Goal: Task Accomplishment & Management: Manage account settings

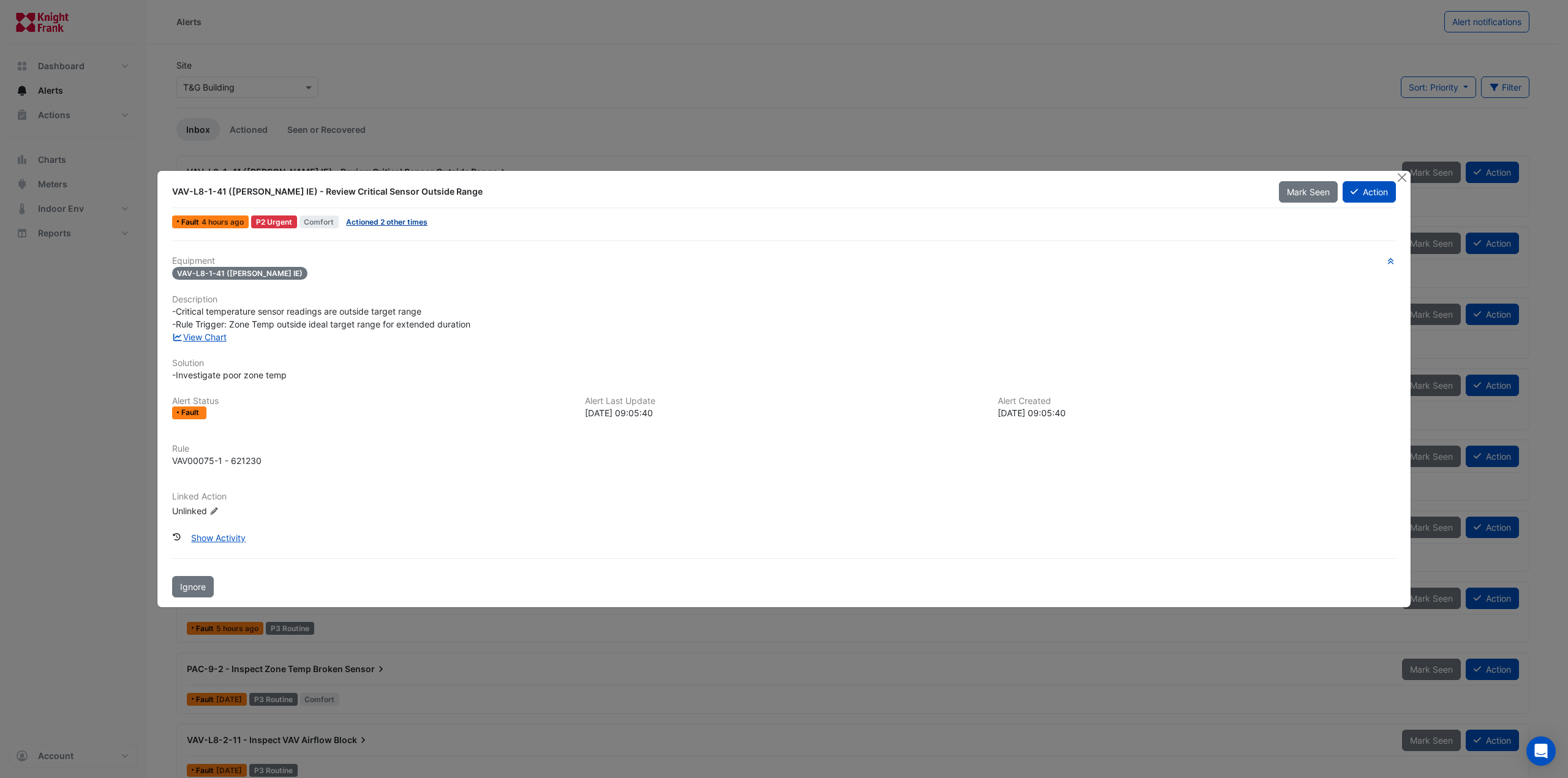
click at [371, 220] on link "Actioned 2 other times" at bounding box center [387, 222] width 82 height 9
click at [1366, 188] on button "Action" at bounding box center [1369, 192] width 53 height 21
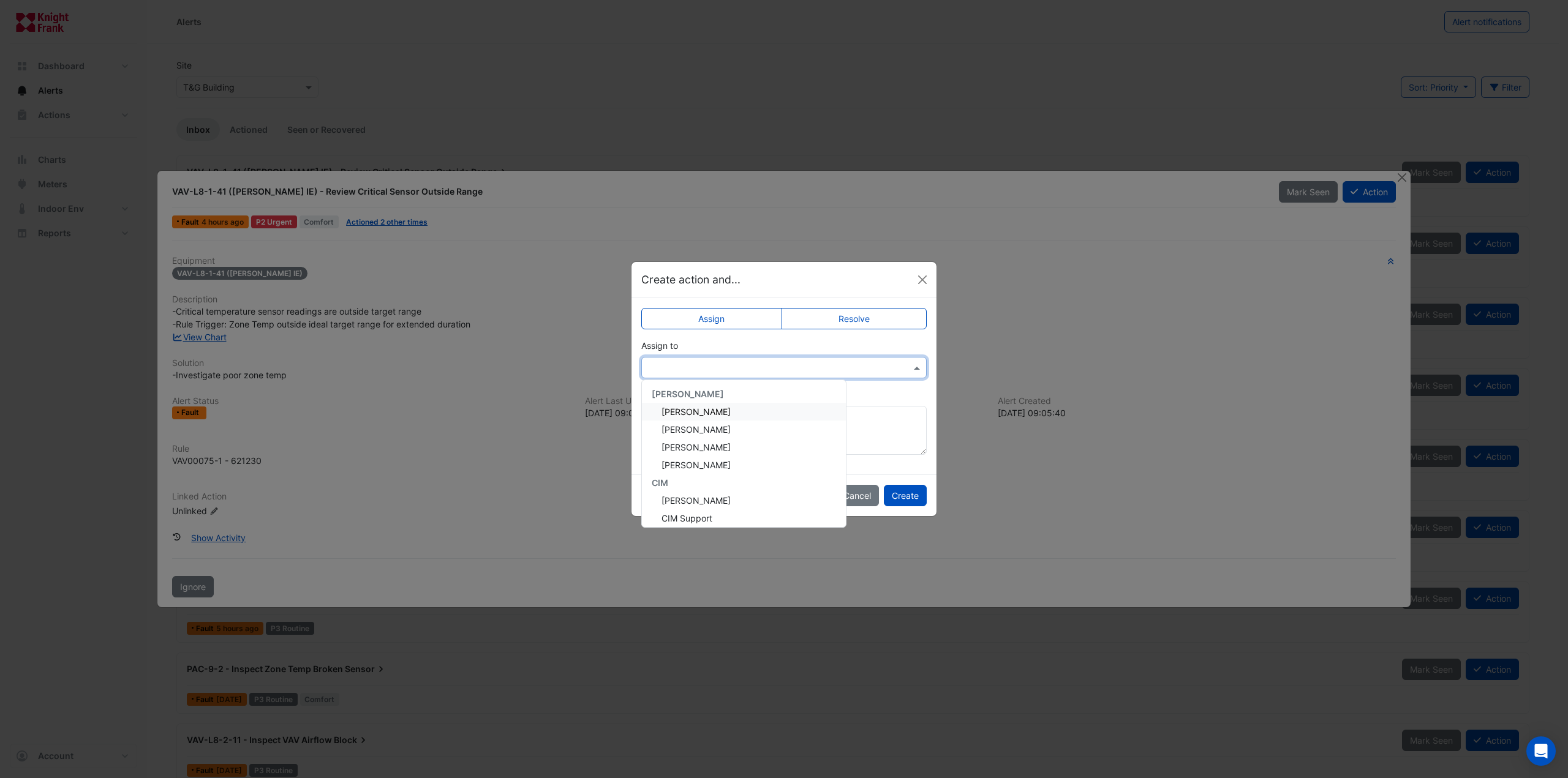
click at [704, 361] on input "text" at bounding box center [772, 367] width 248 height 12
type input "***"
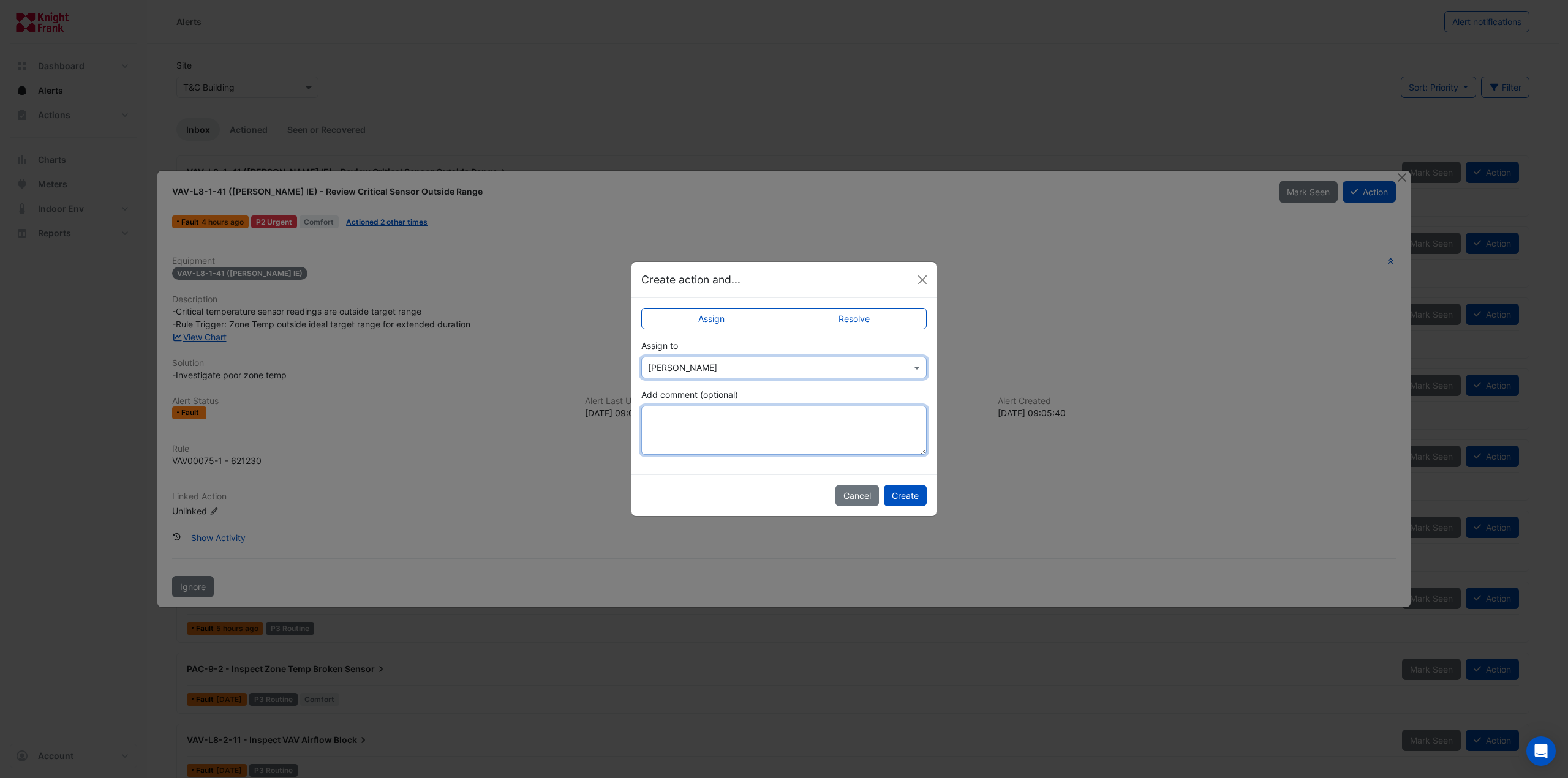
click at [688, 441] on textarea "Add comment (optional)" at bounding box center [784, 430] width 285 height 49
click at [786, 447] on textarea "**********" at bounding box center [784, 430] width 285 height 49
click at [851, 435] on textarea "**********" at bounding box center [784, 430] width 285 height 49
click at [822, 433] on textarea "**********" at bounding box center [784, 430] width 285 height 49
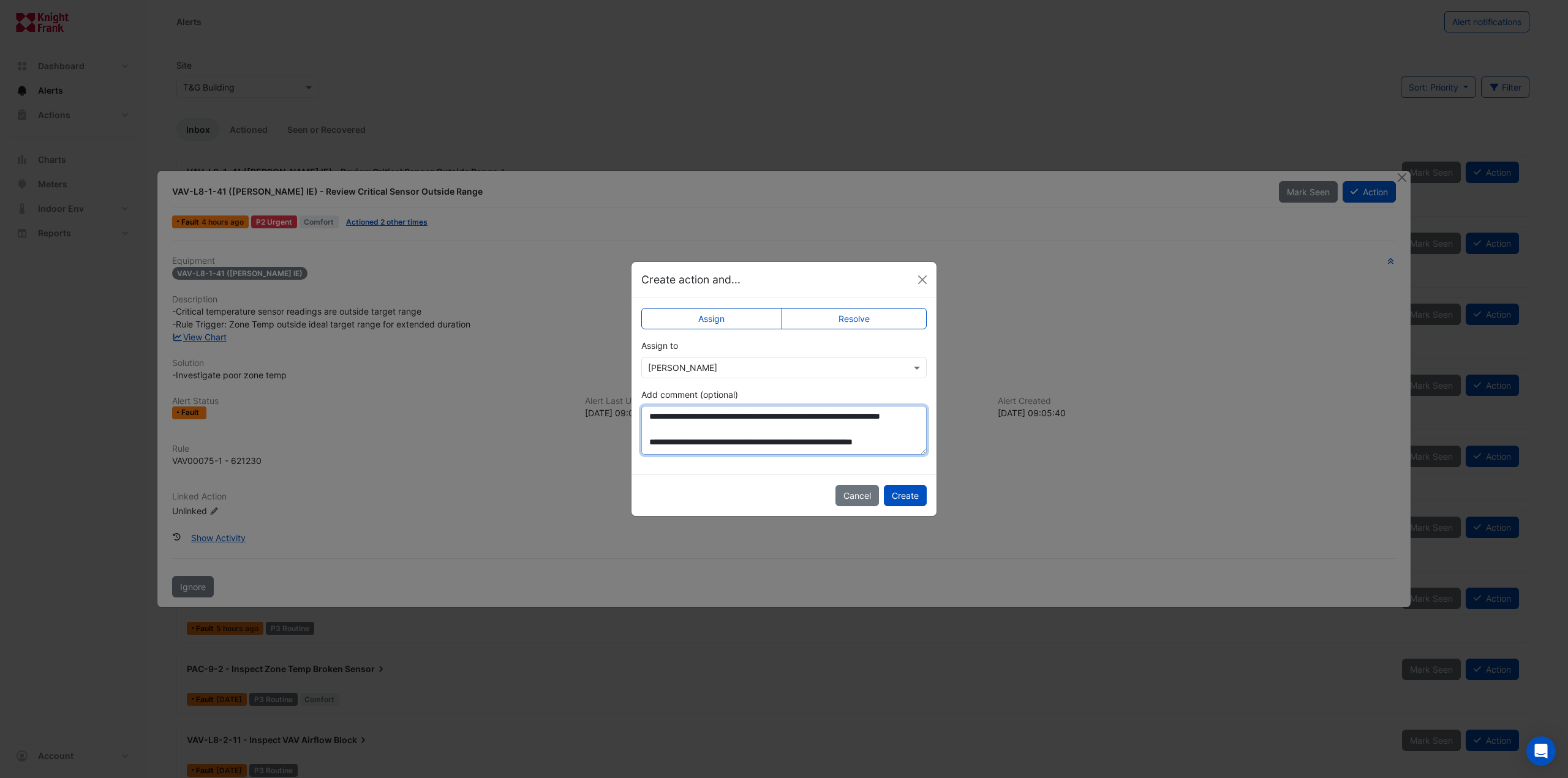
click at [853, 434] on textarea "**********" at bounding box center [784, 430] width 285 height 49
click at [717, 445] on textarea "**********" at bounding box center [784, 430] width 285 height 49
type textarea "**********"
click at [814, 365] on input "text" at bounding box center [772, 367] width 248 height 12
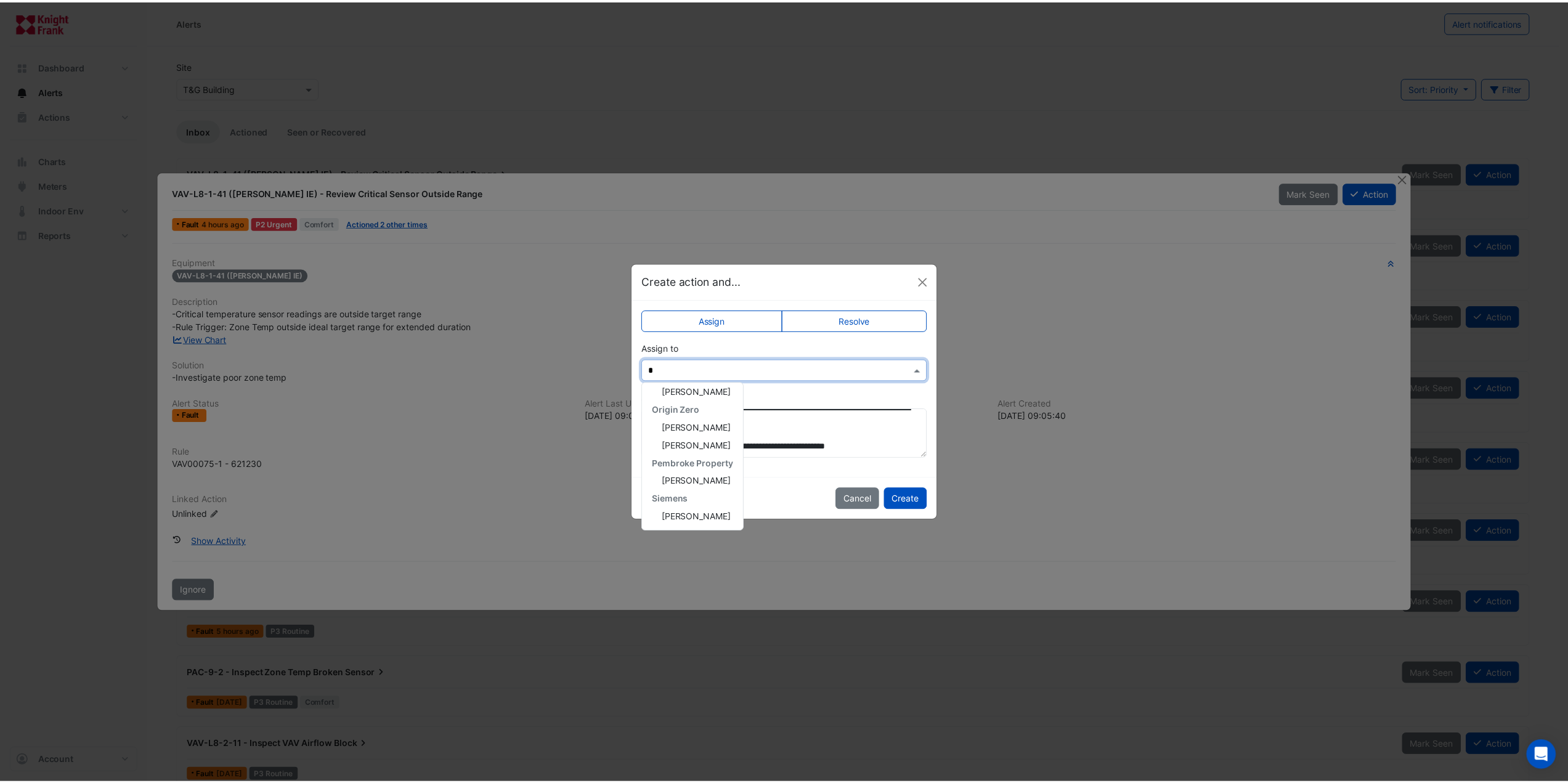
scroll to position [0, 0]
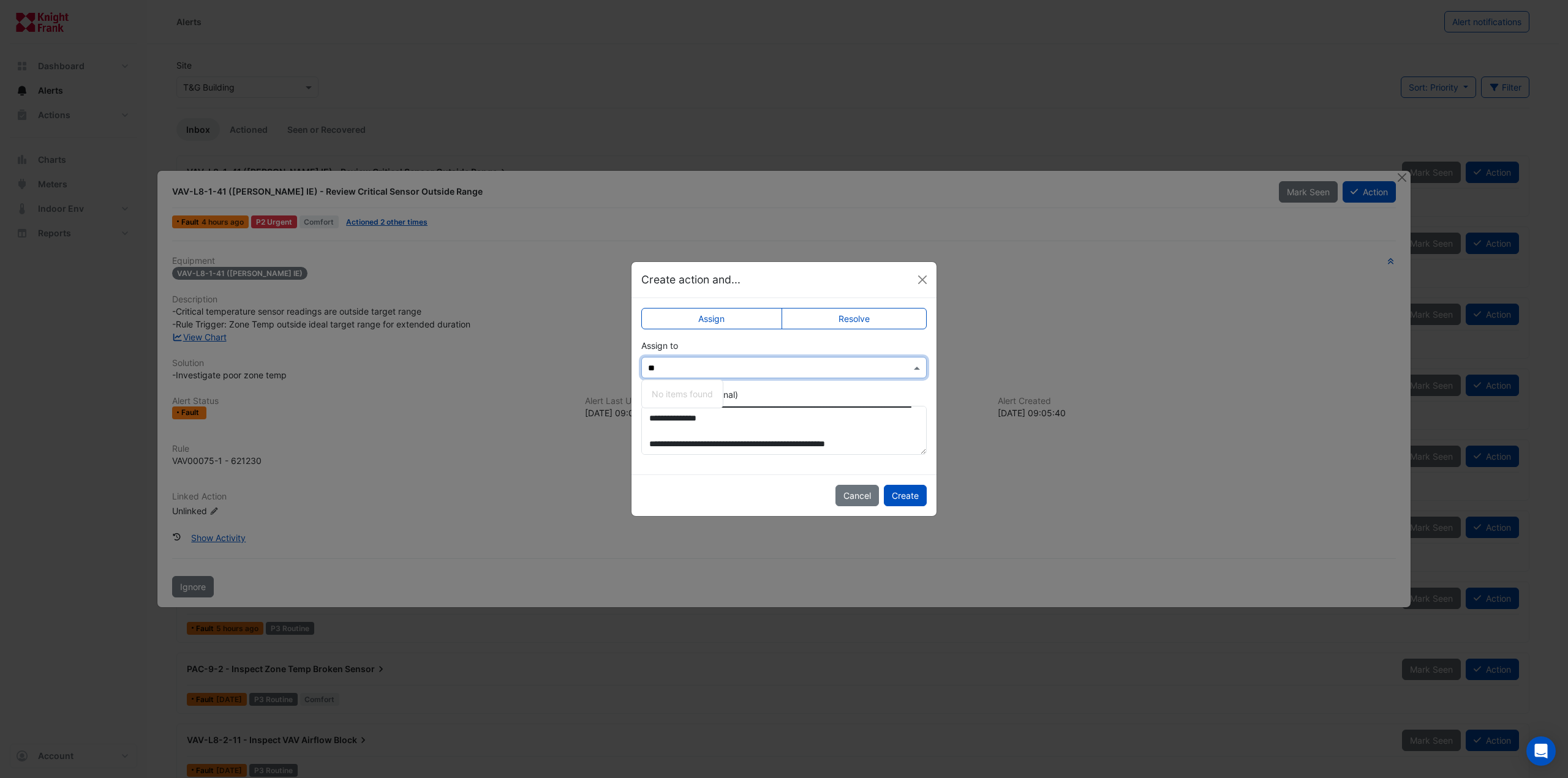
type input "*"
type input "****"
click at [726, 401] on div "Siemens" at bounding box center [743, 394] width 204 height 18
click at [726, 406] on span "[PERSON_NAME] Van Der [PERSON_NAME]" at bounding box center [748, 411] width 174 height 10
click at [898, 493] on button "Create" at bounding box center [905, 495] width 43 height 21
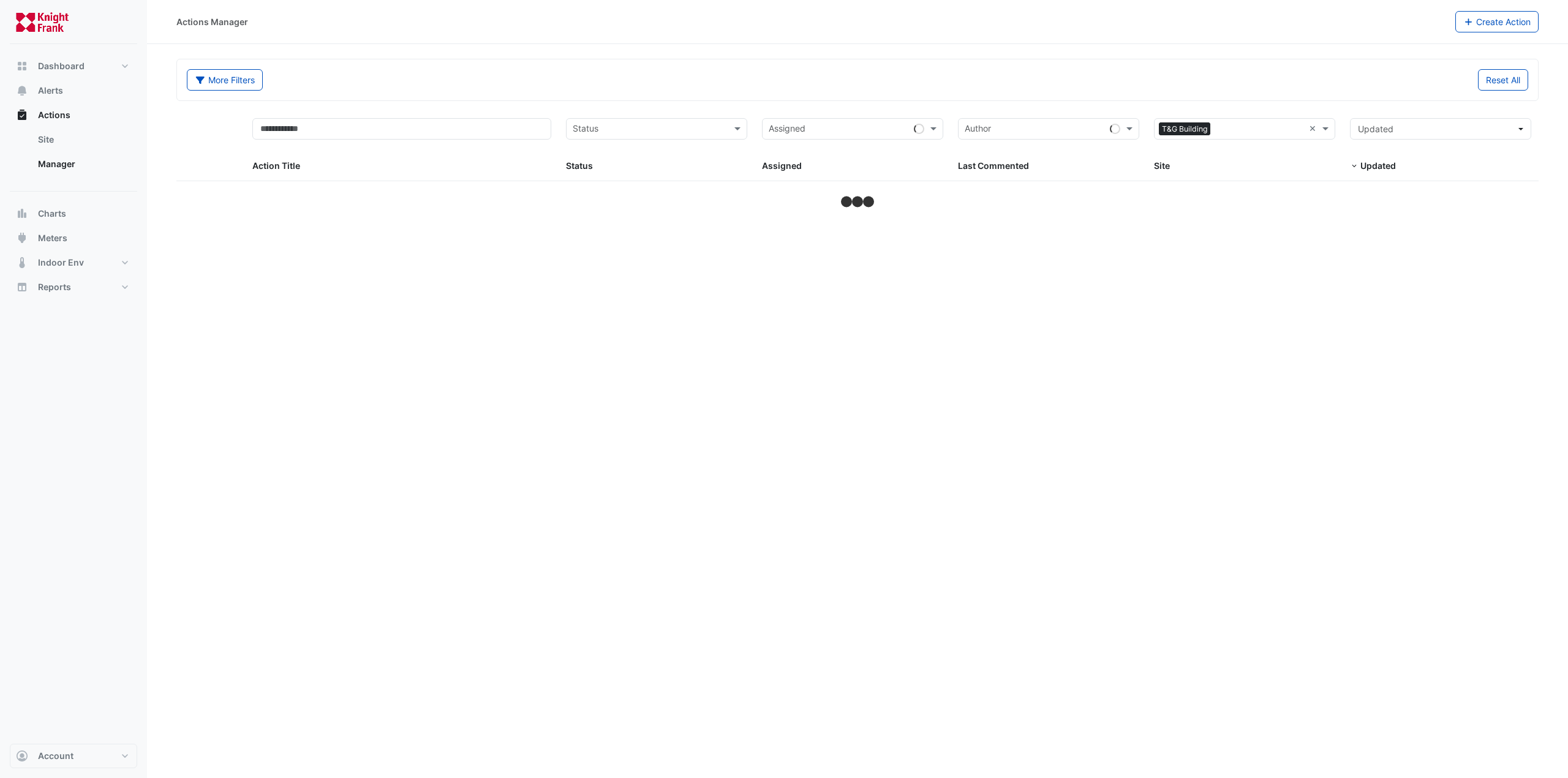
select select "***"
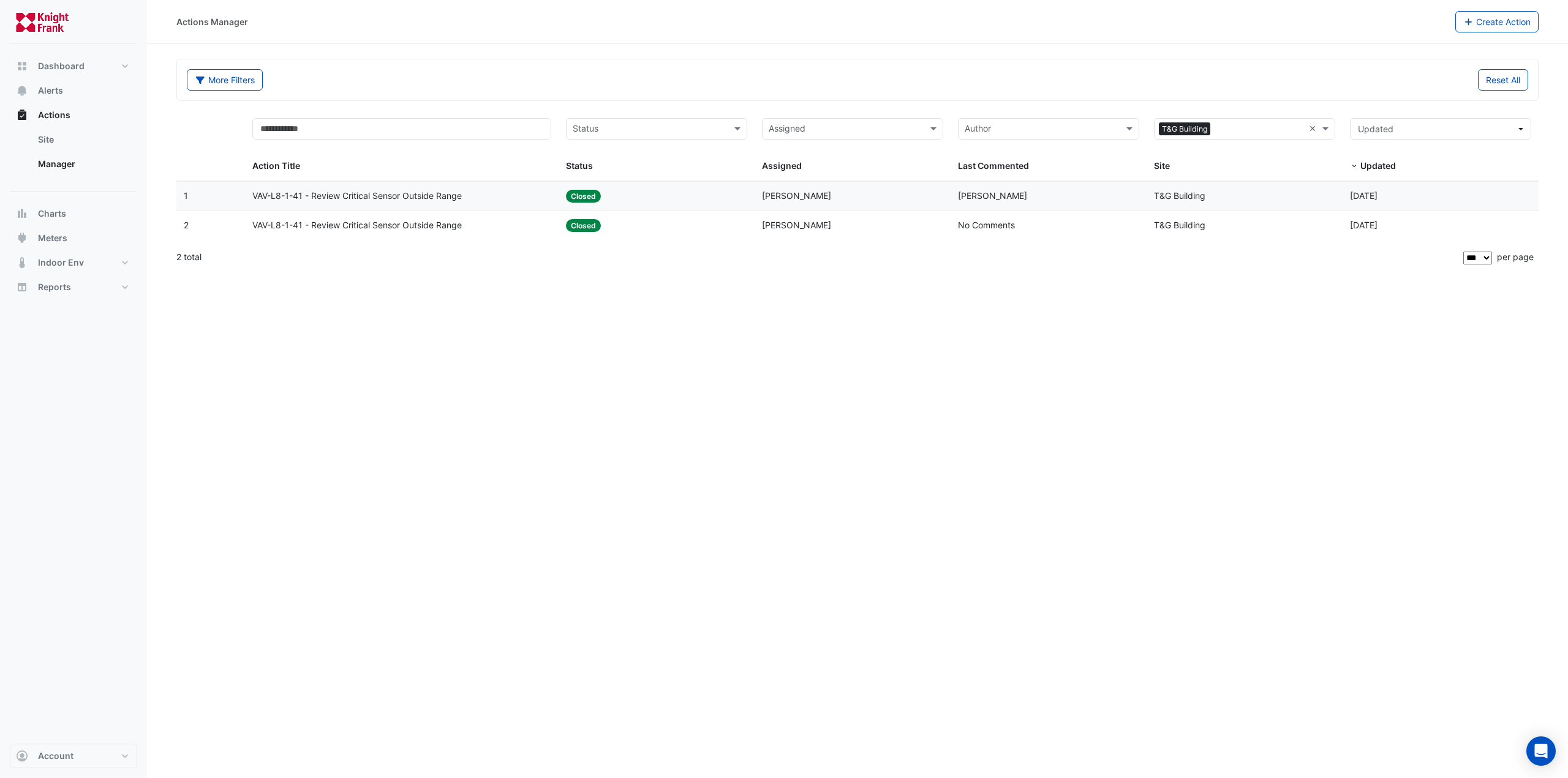
click at [506, 347] on div "Actions Manager Create Action More Filters Reset All Status Assigned Sites × T&…" at bounding box center [857, 389] width 1421 height 778
click at [675, 491] on div "Actions Manager Create Action More Filters Reset All Status Assigned Sites × T&…" at bounding box center [857, 389] width 1421 height 778
click at [418, 192] on span "VAV-L8-1-41 - Review Critical Sensor Outside Range" at bounding box center [357, 195] width 210 height 14
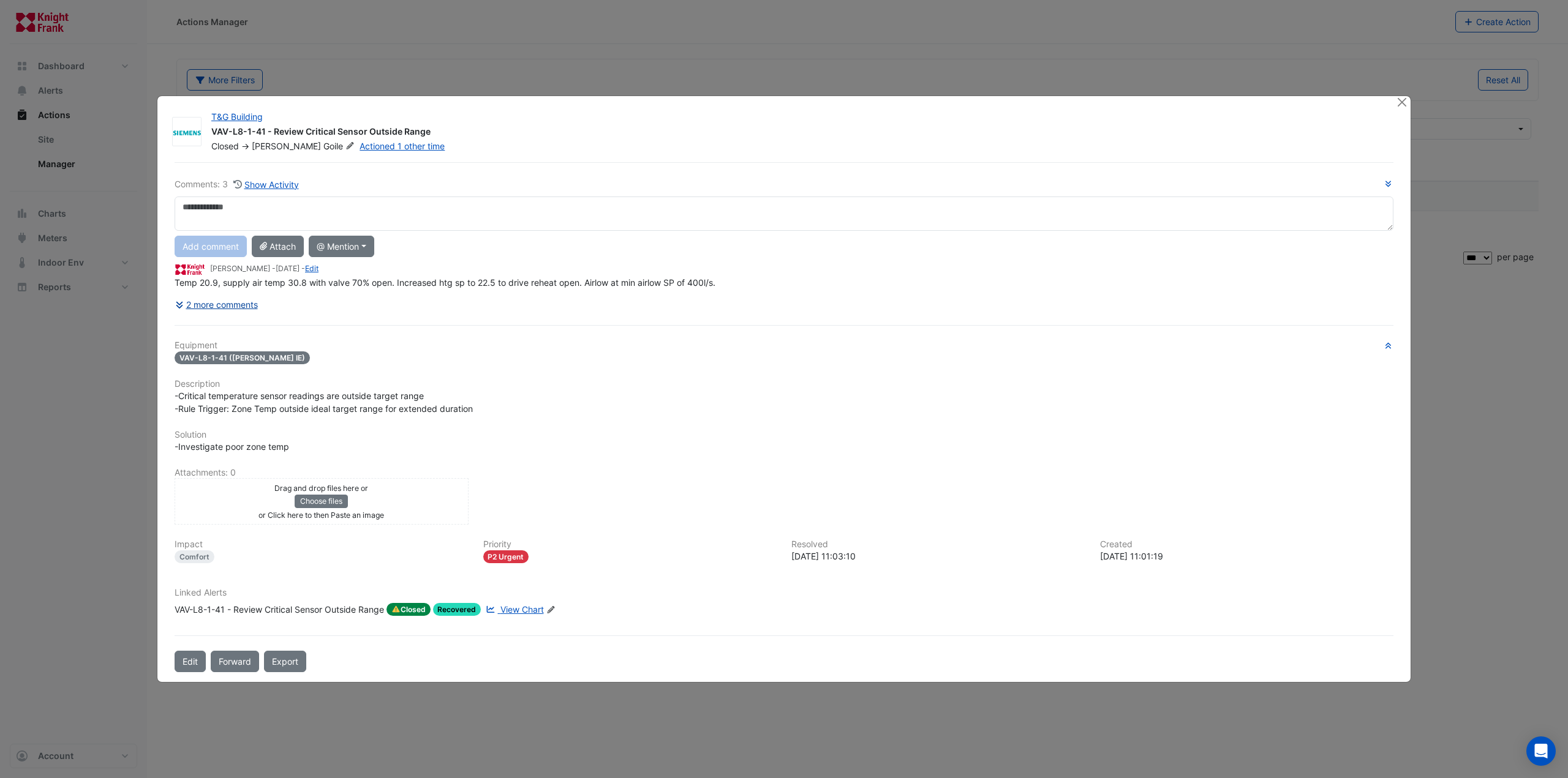
click at [237, 299] on button "2 more comments" at bounding box center [216, 304] width 84 height 21
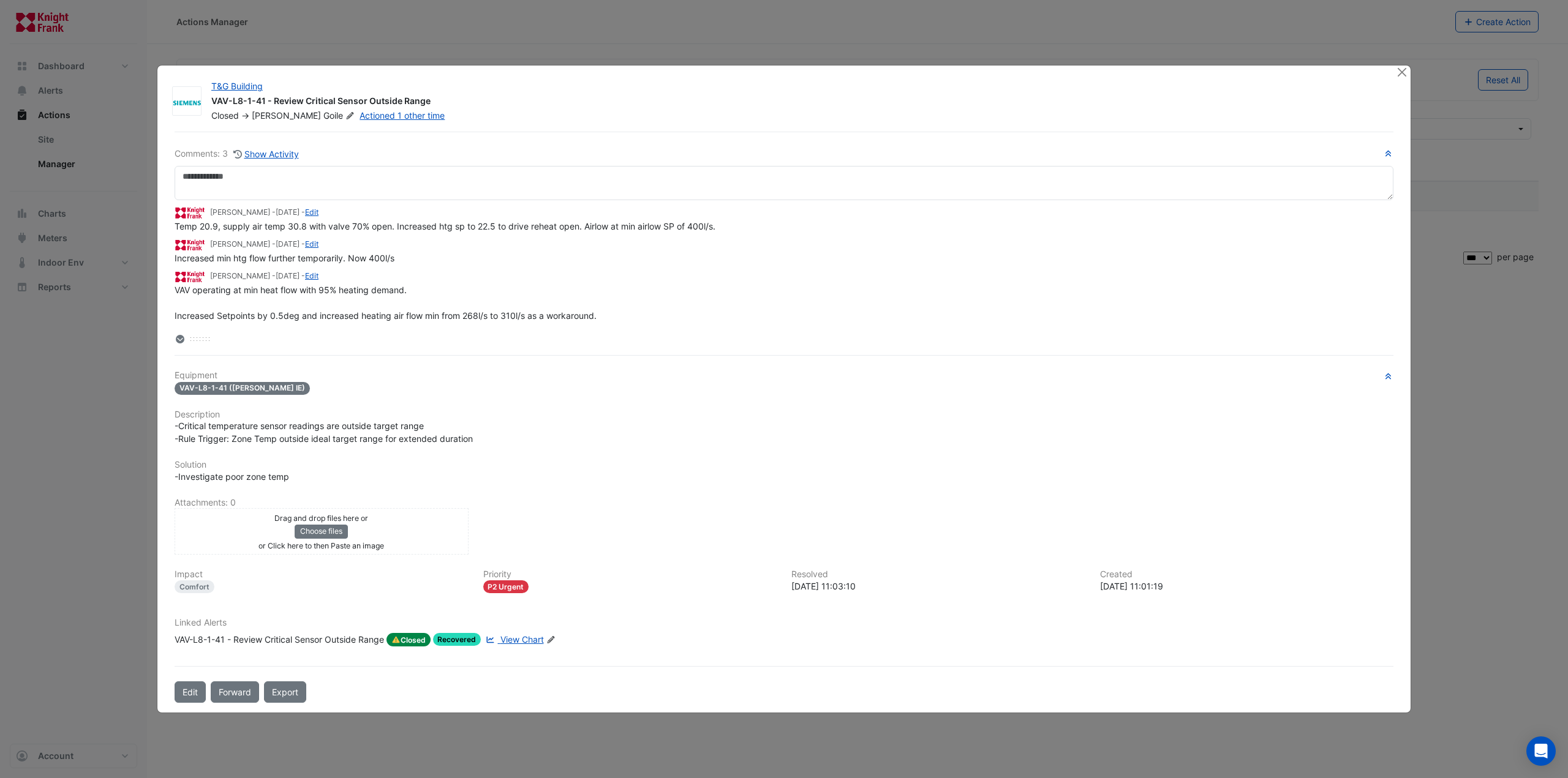
click at [479, 291] on div "VAV operating at min heat flow with 95% heating demand. Increased Setpoints by …" at bounding box center [784, 328] width 1219 height 90
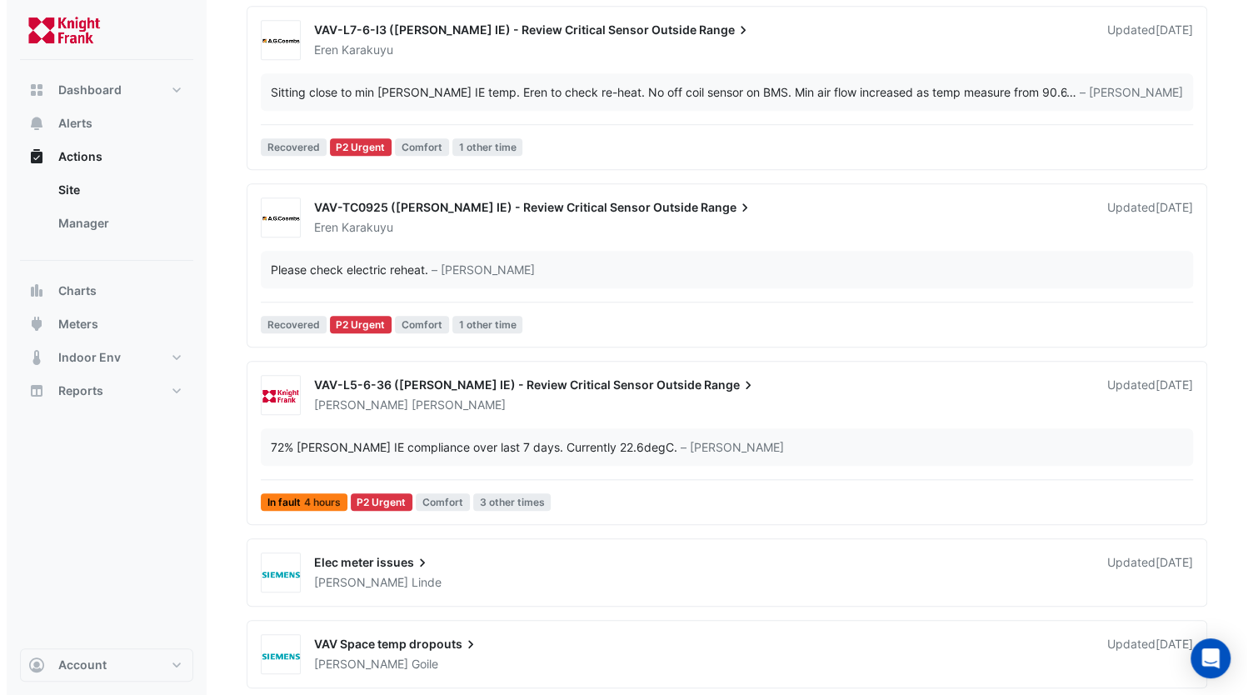
scroll to position [667, 0]
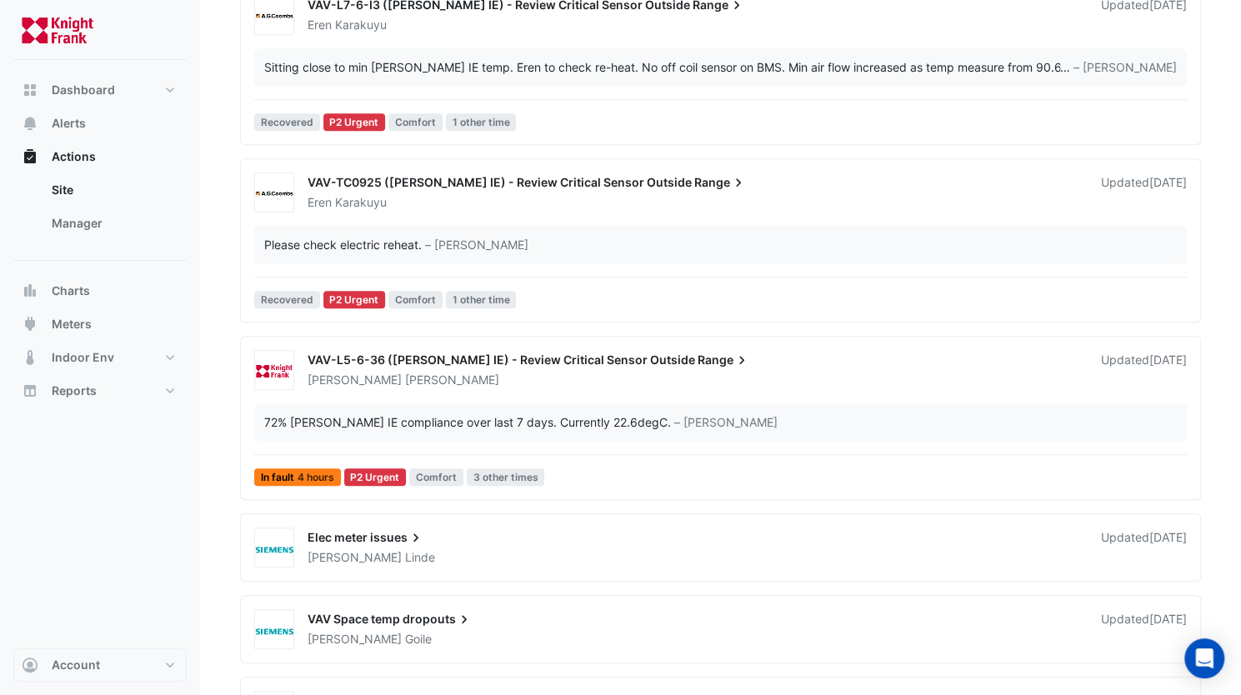
click at [555, 283] on span "VAV-L5-6-36 ([PERSON_NAME] IE) - Review Critical Sensor Outside" at bounding box center [500, 359] width 387 height 14
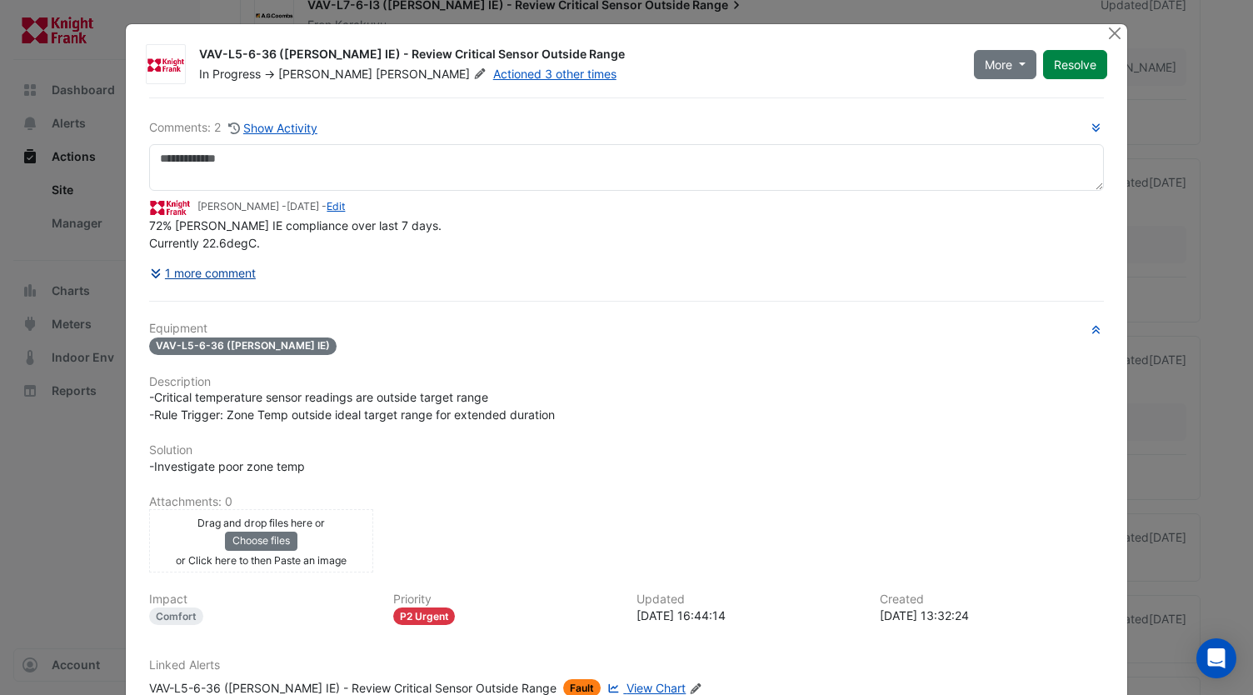
click at [200, 265] on button "1 more comment" at bounding box center [202, 272] width 107 height 29
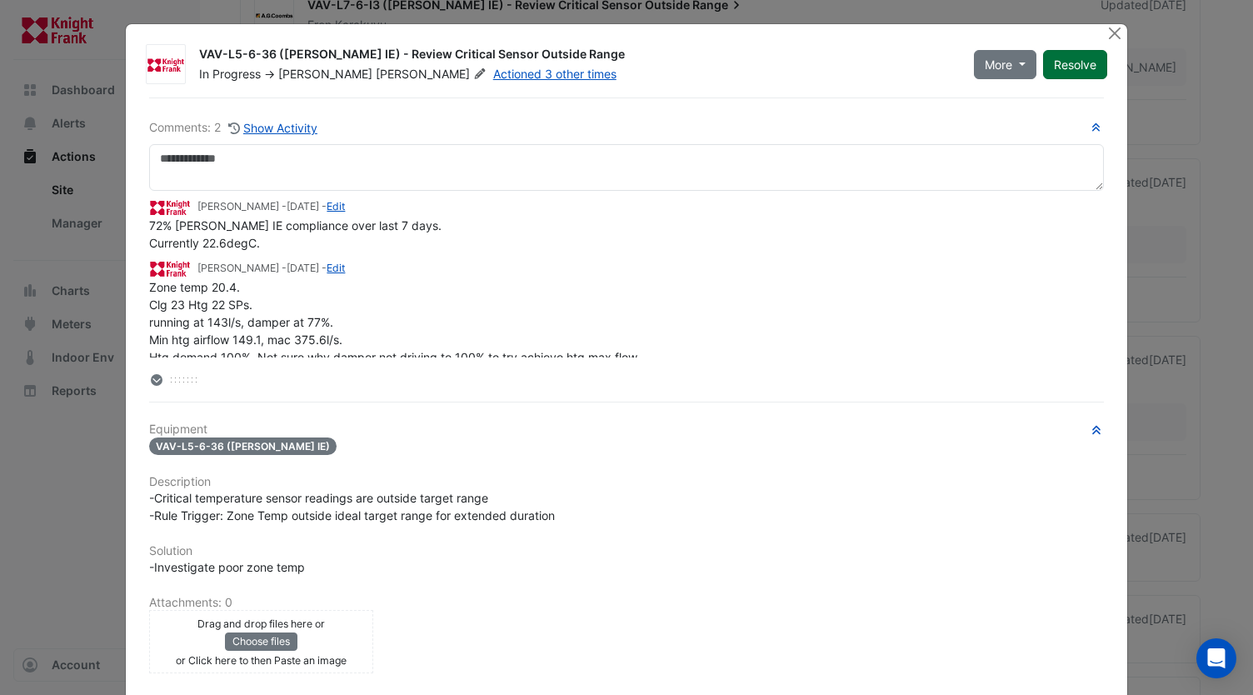
click at [703, 64] on button "Resolve" at bounding box center [1075, 64] width 64 height 29
click at [703, 34] on button "Close" at bounding box center [1115, 32] width 17 height 17
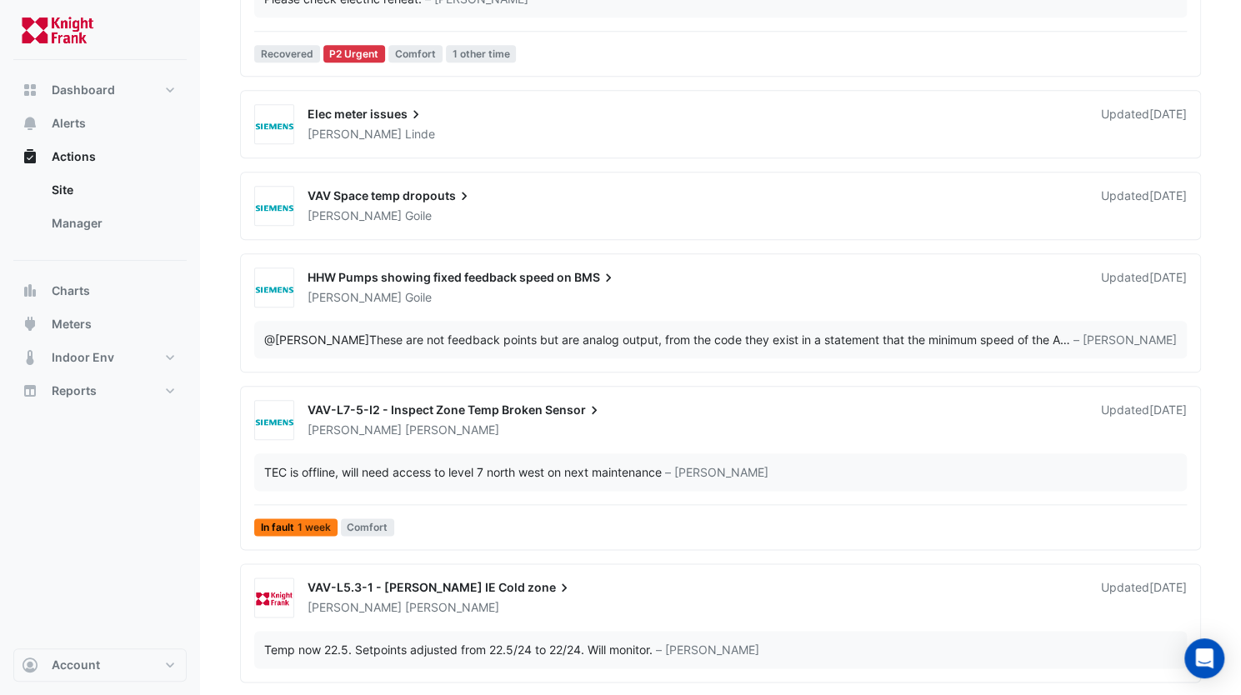
scroll to position [917, 0]
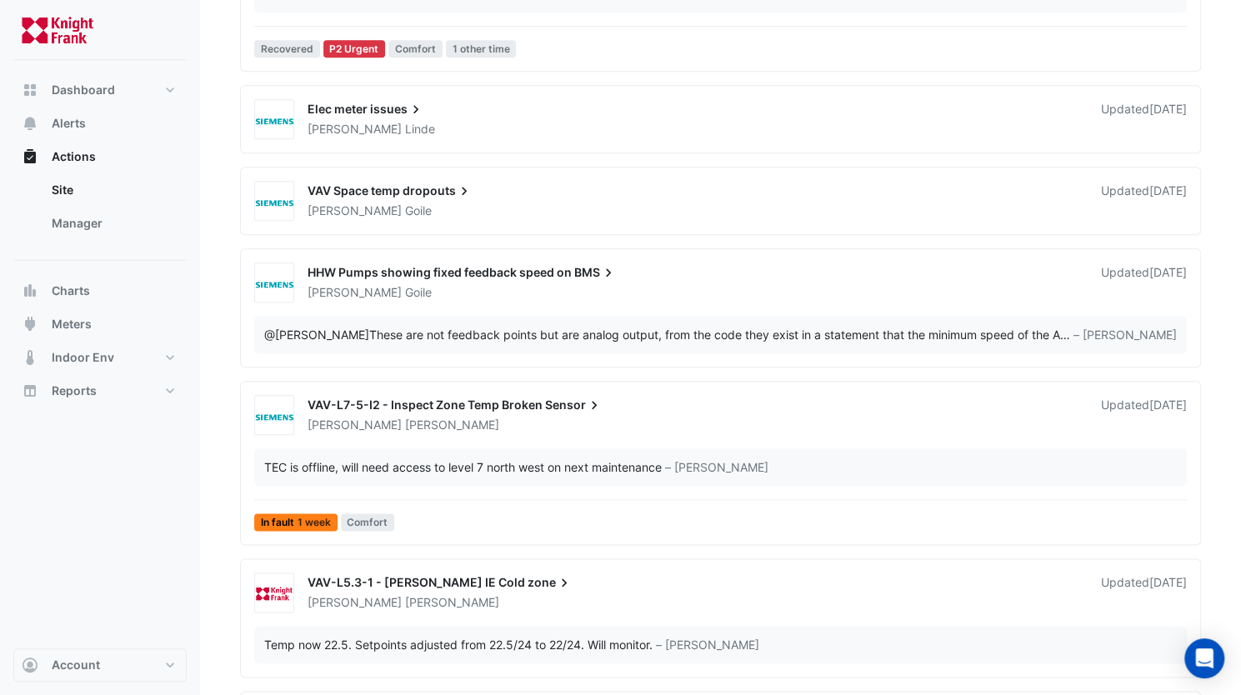
click at [442, 269] on span "HHW Pumps showing fixed feedback speed on" at bounding box center [439, 272] width 264 height 14
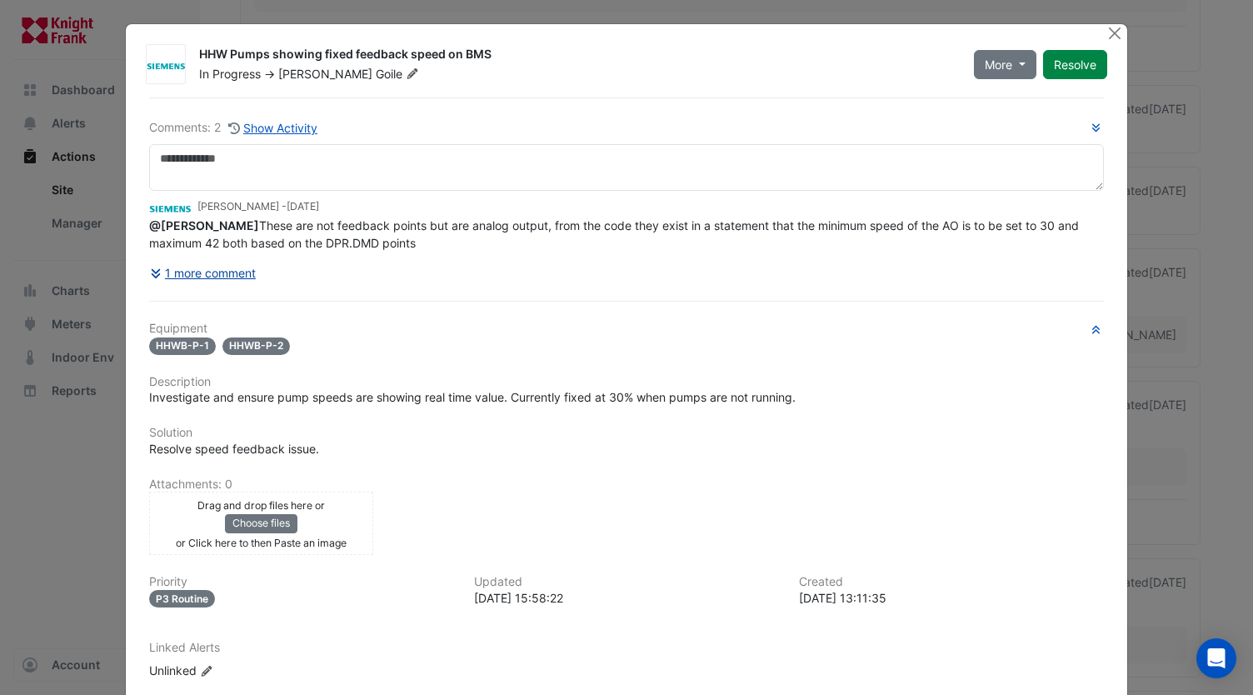
click at [199, 283] on button "1 more comment" at bounding box center [202, 272] width 107 height 29
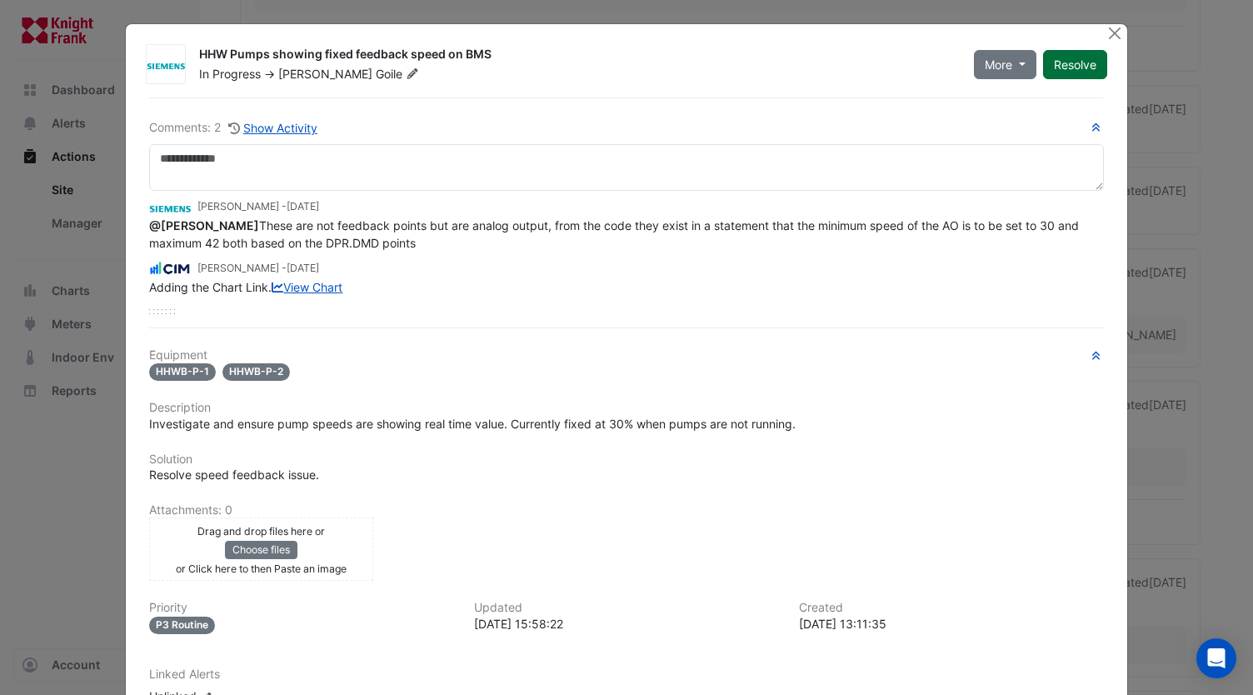
click at [703, 61] on button "Resolve" at bounding box center [1075, 64] width 64 height 29
click at [703, 32] on button "Close" at bounding box center [1115, 32] width 17 height 17
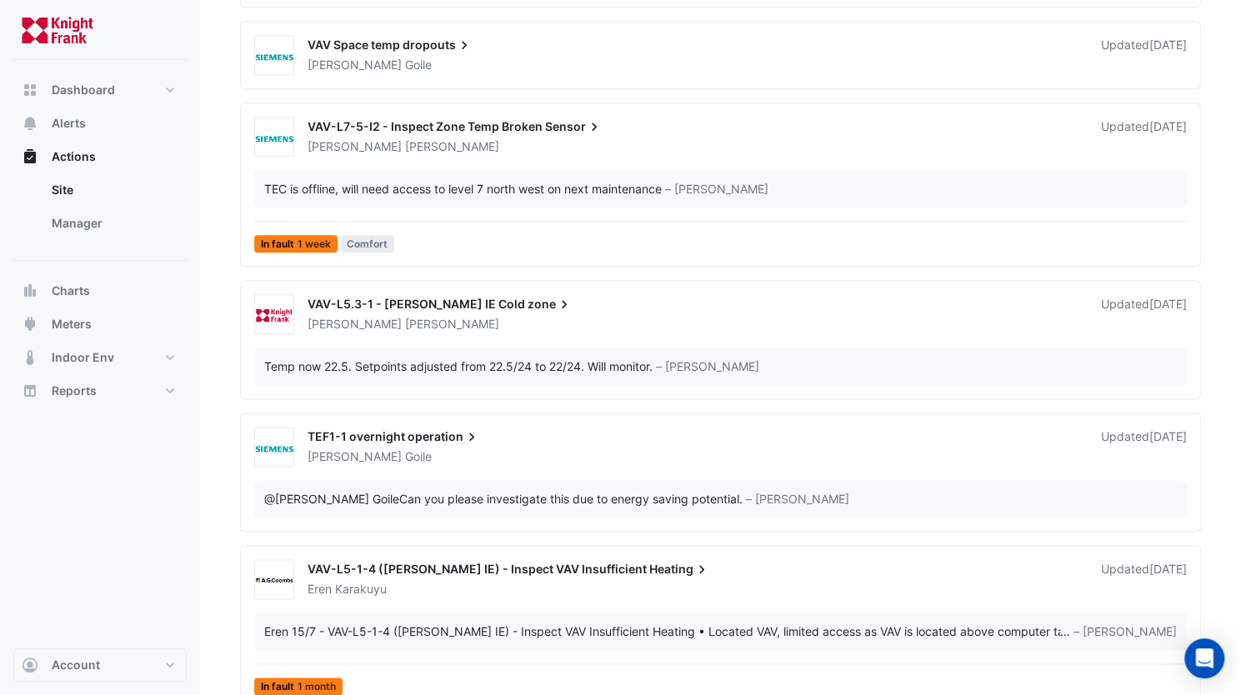
scroll to position [1083, 0]
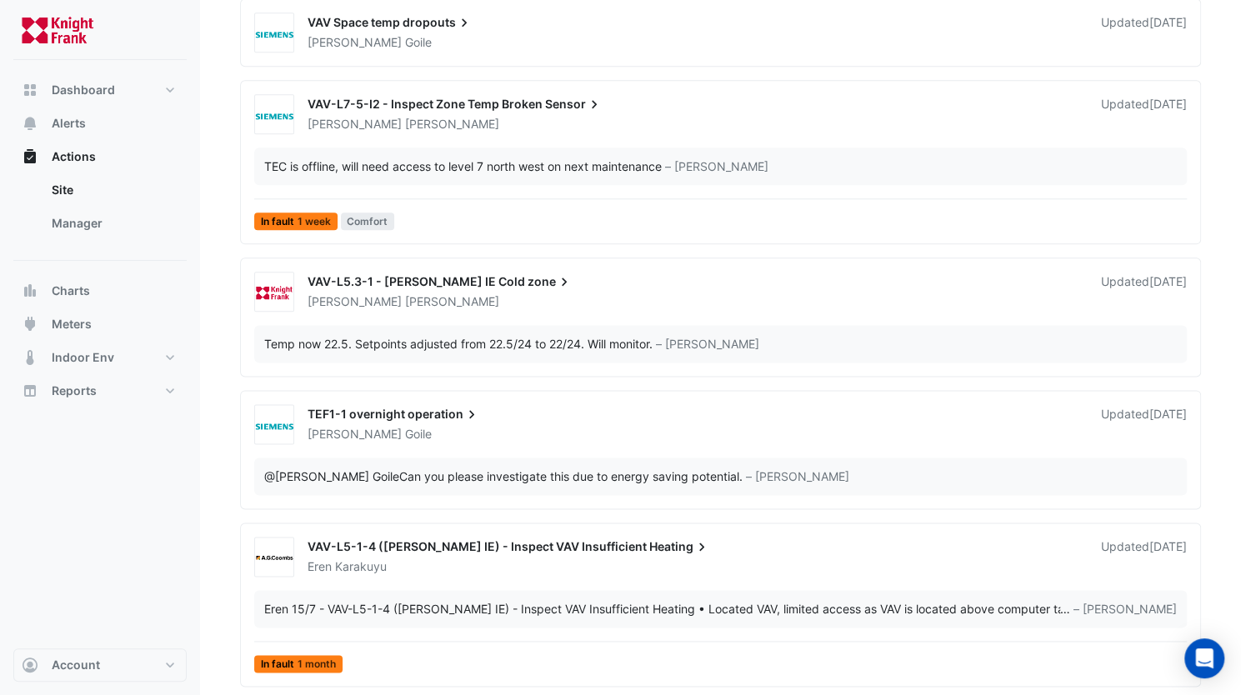
click at [431, 283] on span "operation" at bounding box center [443, 414] width 72 height 17
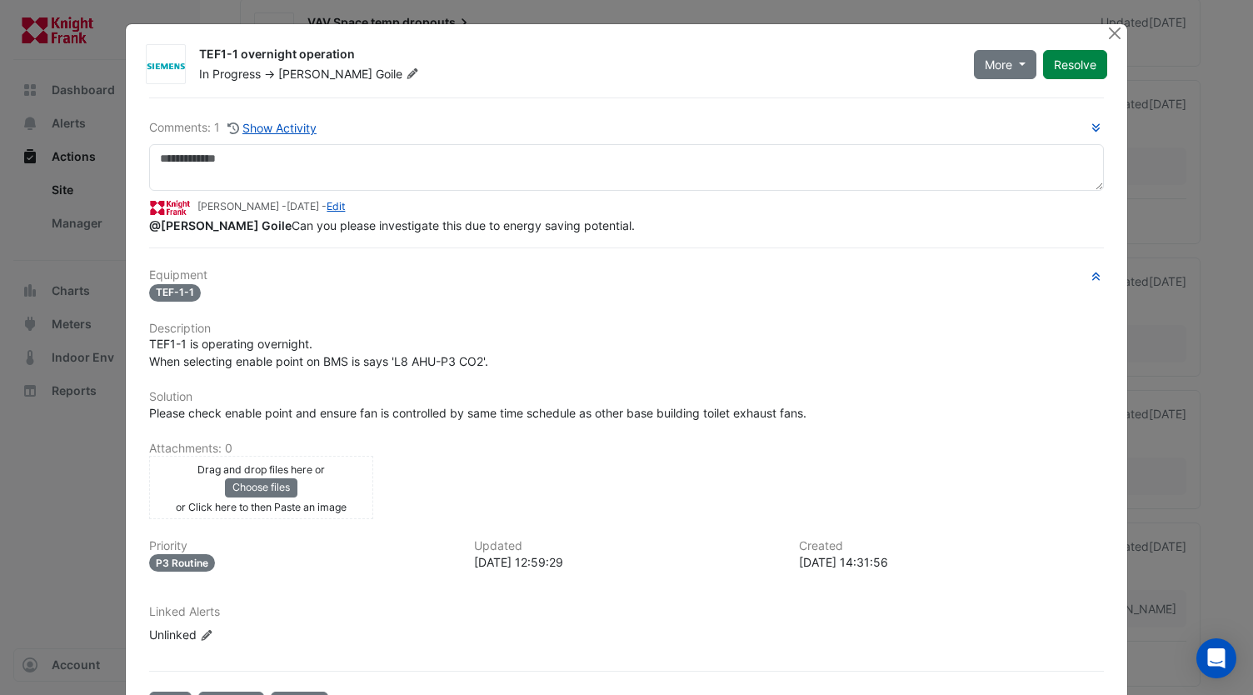
drag, startPoint x: 350, startPoint y: 60, endPoint x: 185, endPoint y: 60, distance: 165.0
click at [189, 60] on div "TEF1-1 overnight operation In Progress -> [PERSON_NAME] Goile" at bounding box center [576, 64] width 775 height 37
copy div "TEF1-1 overnight operation"
click at [420, 283] on div "TEF1-1 is operating overnight. When selecting enable point on BMS is says 'L8 A…" at bounding box center [626, 352] width 954 height 35
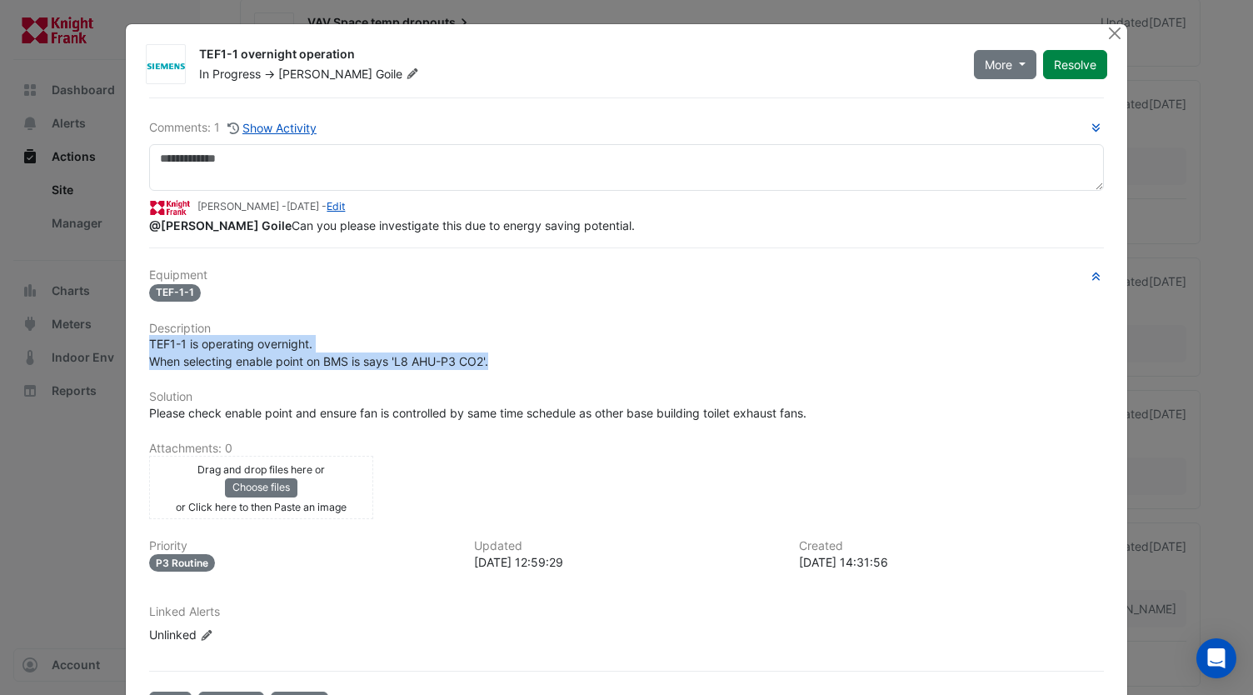
drag, startPoint x: 487, startPoint y: 357, endPoint x: 142, endPoint y: 346, distance: 345.1
click at [142, 283] on div "TEF1-1 is operating overnight. When selecting enable point on BMS is says 'L8 A…" at bounding box center [626, 352] width 974 height 35
copy span "TEF1-1 is operating overnight. When selecting enable point on BMS is says 'L8 A…"
click at [643, 283] on div "Equipment TEF-1-1 Description TEF1-1 is operating overnight. When selecting ena…" at bounding box center [626, 462] width 954 height 388
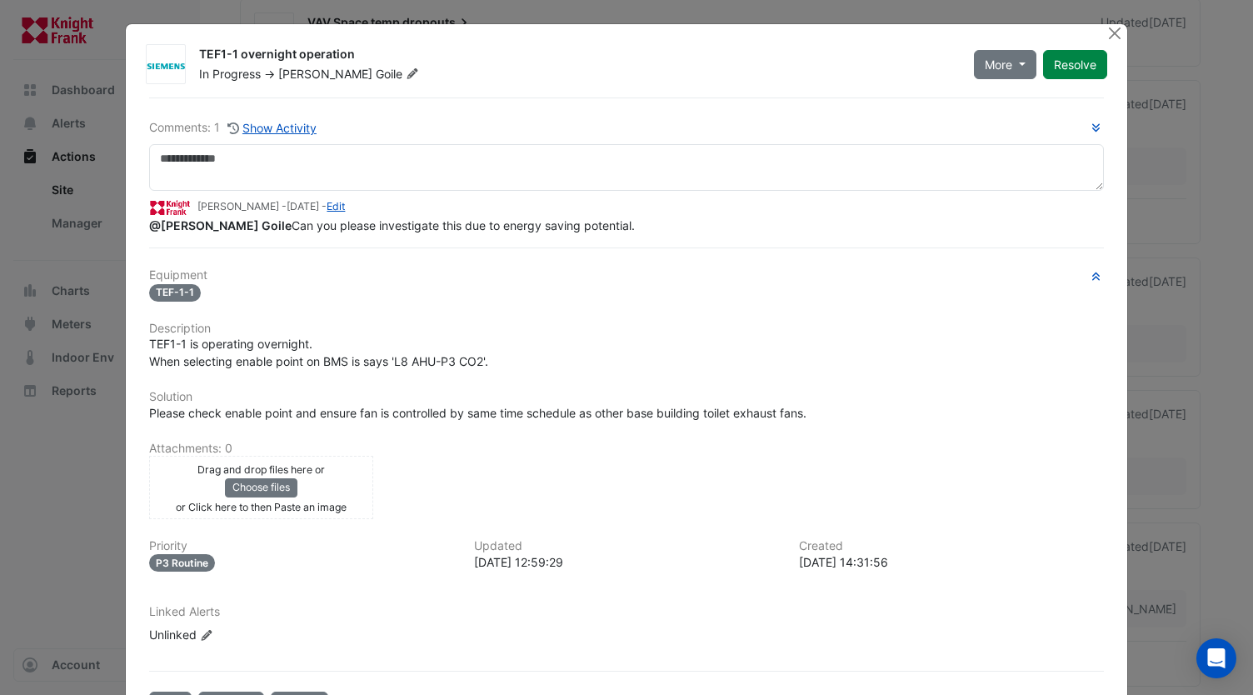
click at [703, 283] on div "Please check enable point and ensure fan is controlled by same time schedule as…" at bounding box center [626, 412] width 954 height 17
drag, startPoint x: 818, startPoint y: 412, endPoint x: 85, endPoint y: 416, distance: 733.2
click at [85, 283] on ngb-modal-window "TEF1-1 overnight operation In Progress -> [PERSON_NAME] Goile More On Hold Not …" at bounding box center [626, 347] width 1253 height 695
copy span "Please check enable point and ensure fan is controlled by same time schedule as…"
click at [703, 33] on button "Close" at bounding box center [1115, 32] width 17 height 17
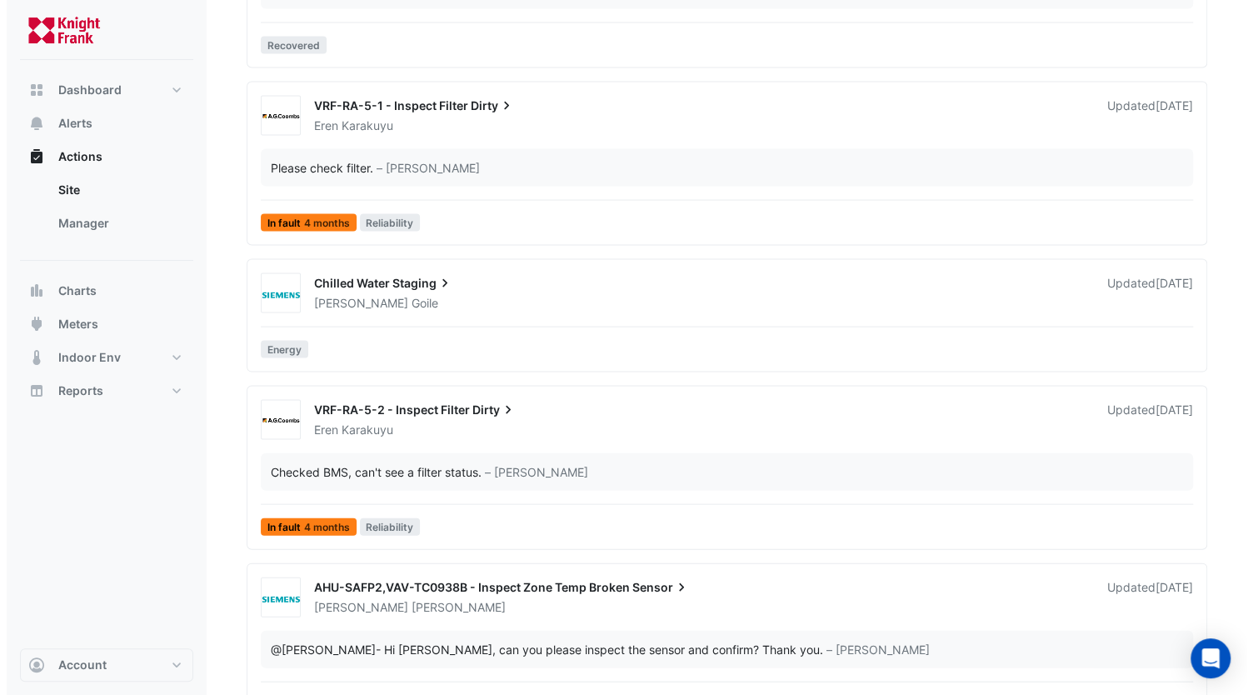
scroll to position [1788, 0]
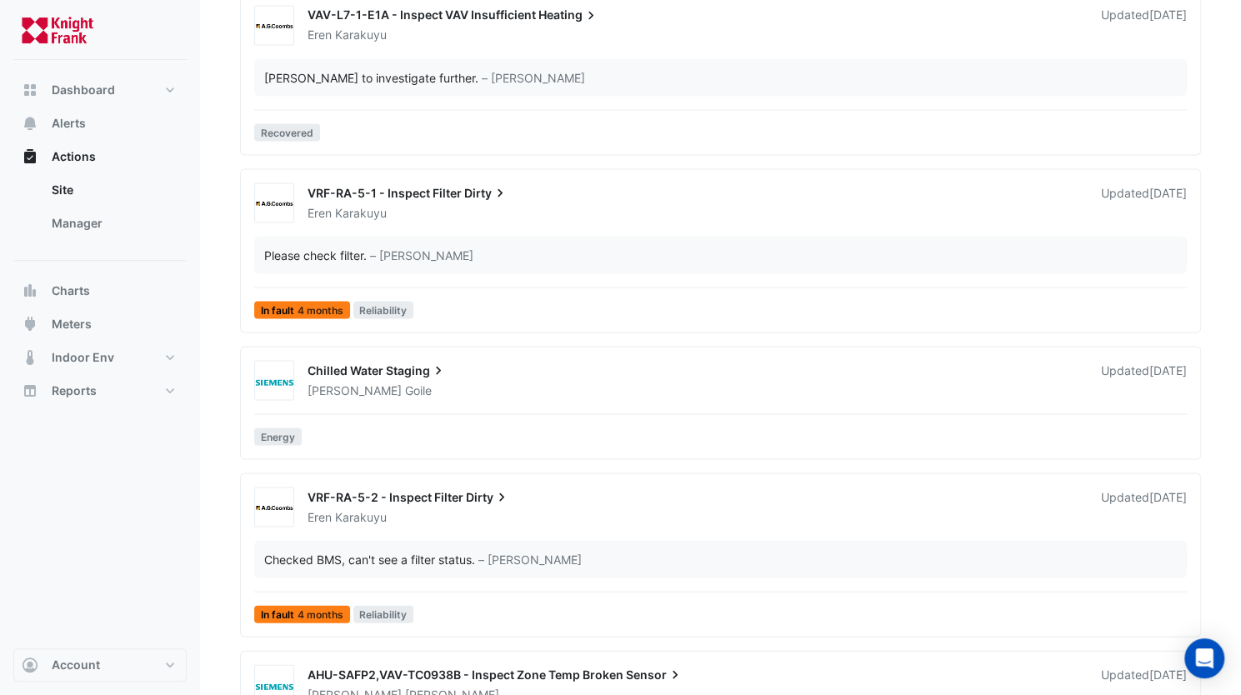
click at [387, 283] on span "Staging" at bounding box center [416, 370] width 61 height 17
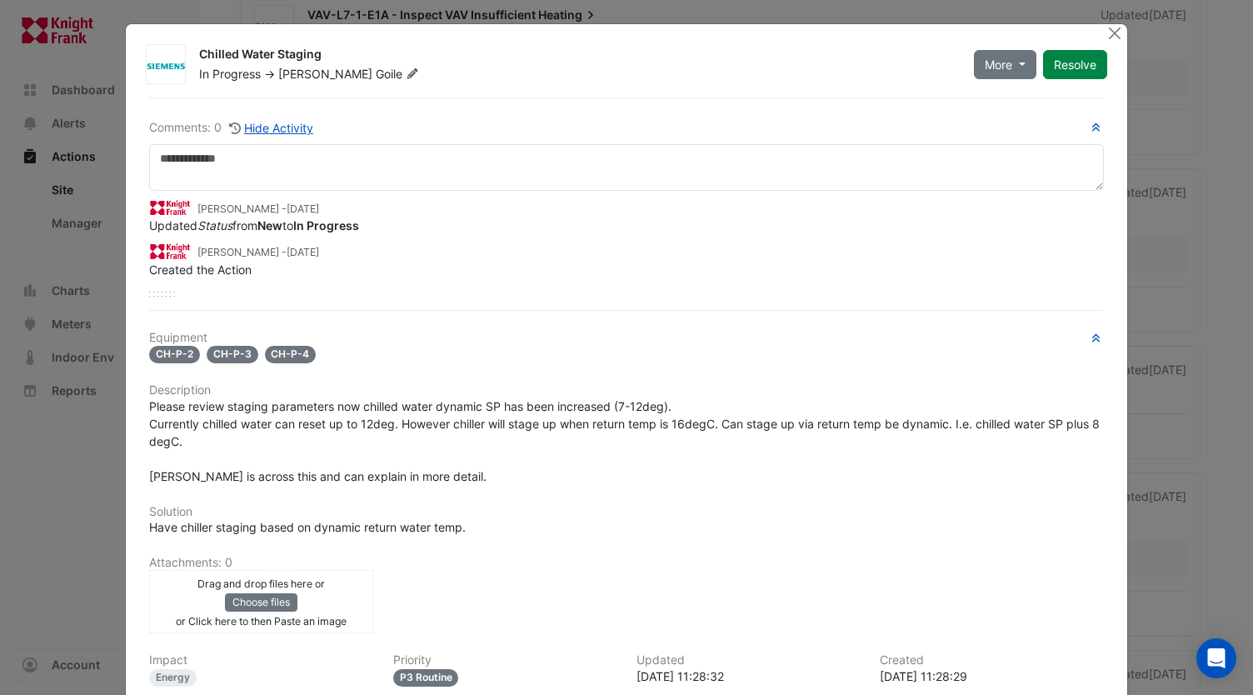
click at [613, 283] on div "Please review staging parameters now chilled water dynamic SP has been increase…" at bounding box center [626, 440] width 954 height 87
click at [703, 32] on button "Close" at bounding box center [1115, 32] width 17 height 17
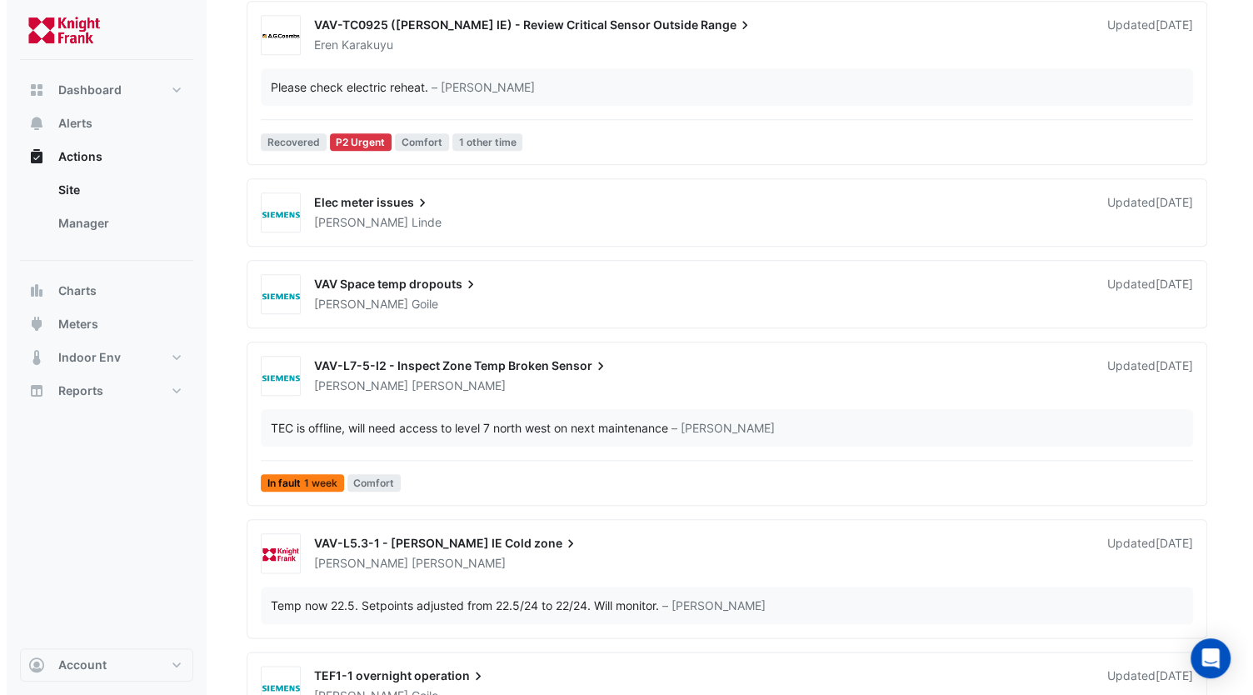
scroll to position [788, 0]
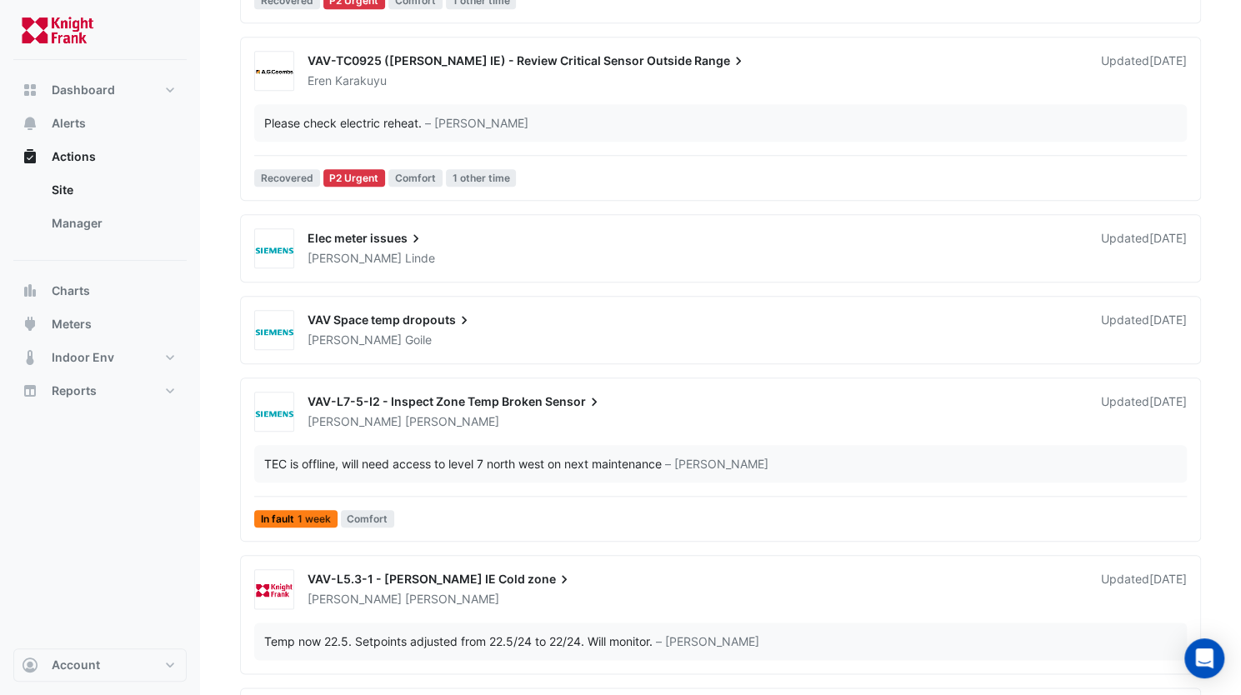
click at [453, 283] on span "VAV-L5.3-1 - [PERSON_NAME] IE Cold" at bounding box center [415, 579] width 217 height 14
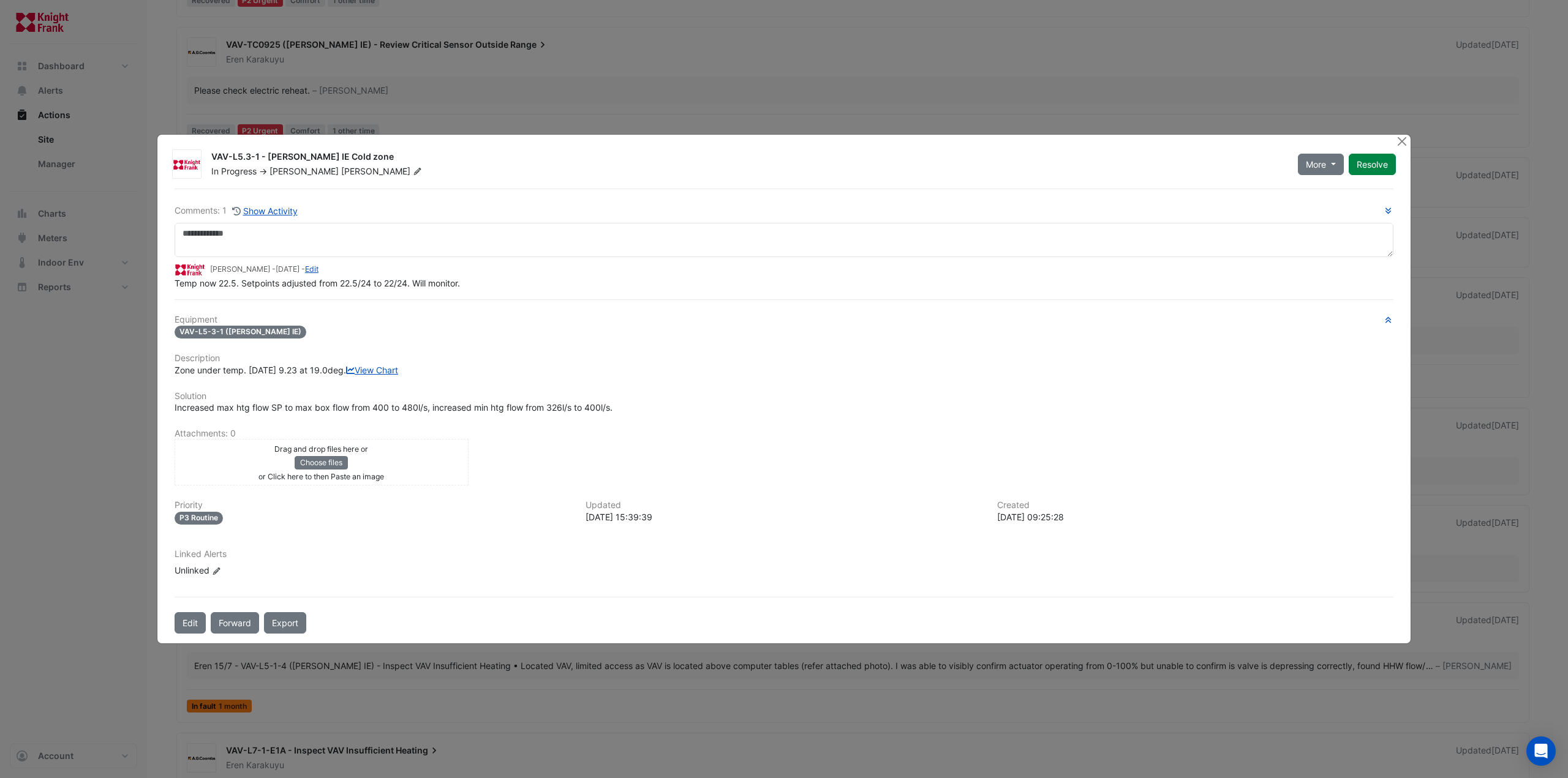
click at [457, 208] on h6 "Equipment" at bounding box center [784, 320] width 1219 height 10
click at [446, 208] on div "VAV-L5-3-1 ([PERSON_NAME] IE)" at bounding box center [784, 331] width 1219 height 14
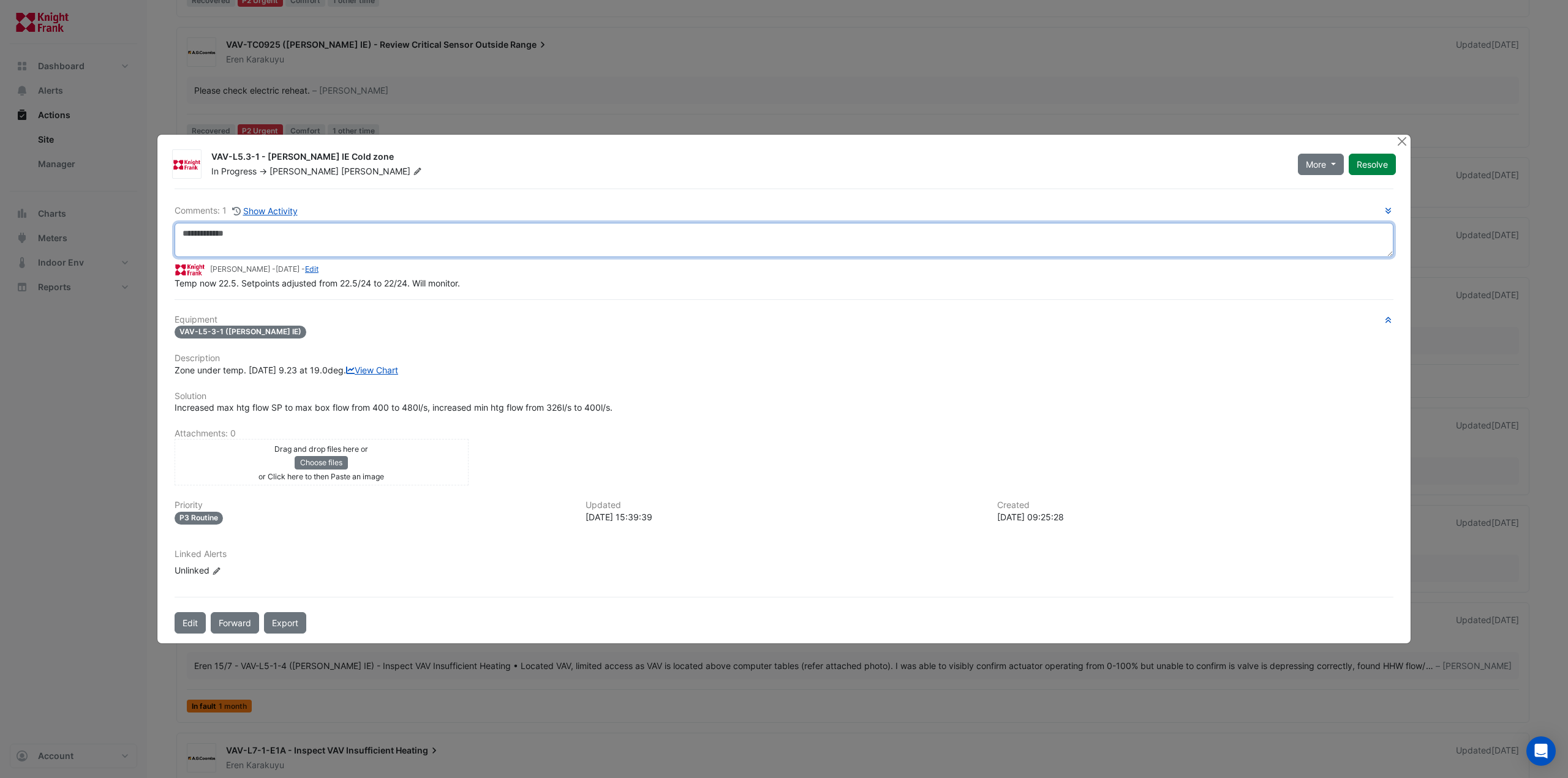
click at [325, 208] on textarea at bounding box center [784, 239] width 1219 height 35
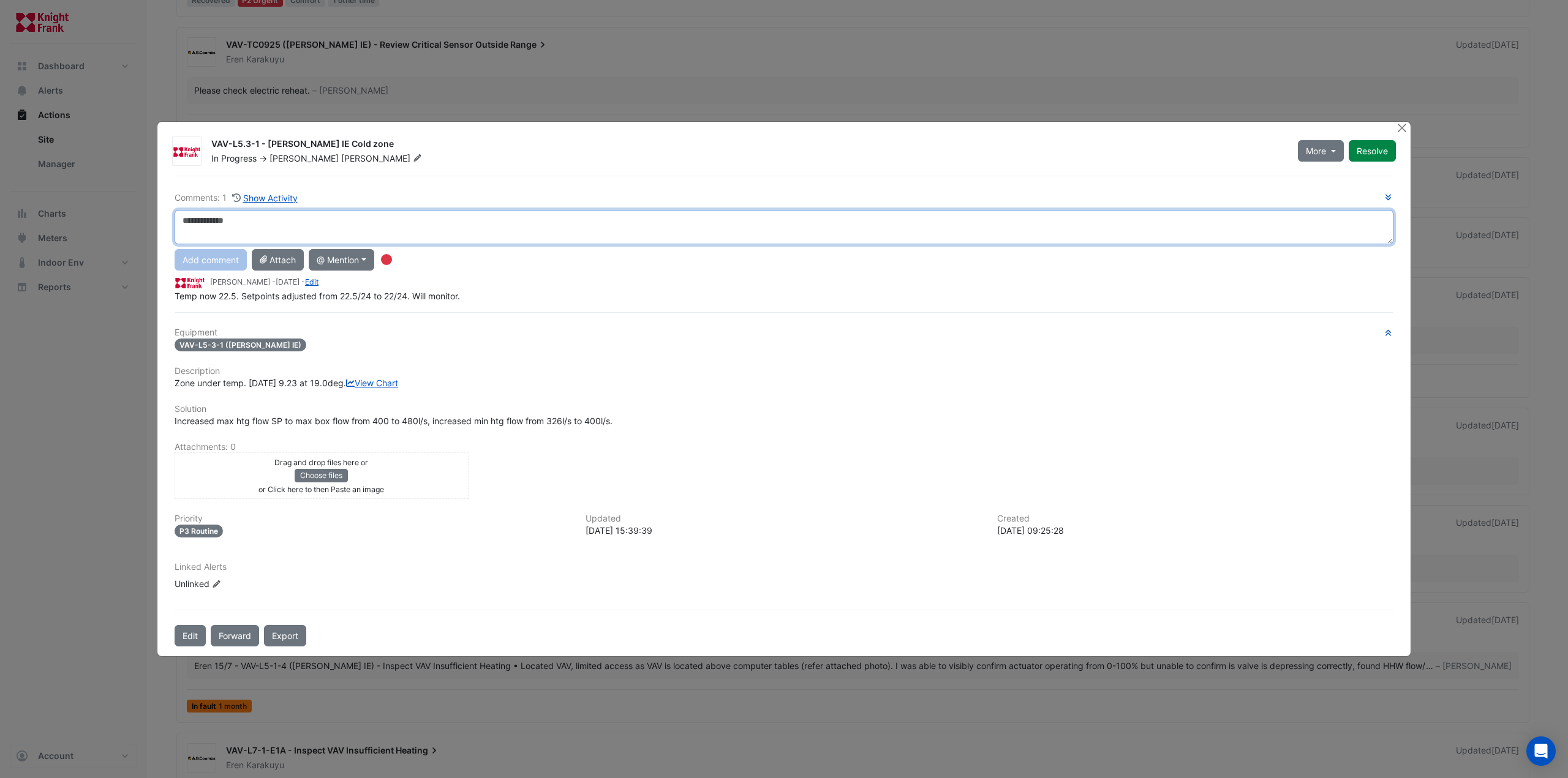
click at [262, 208] on textarea at bounding box center [784, 227] width 1219 height 35
click at [277, 208] on textarea "**********" at bounding box center [784, 227] width 1219 height 35
click at [478, 208] on textarea "**********" at bounding box center [784, 227] width 1219 height 35
drag, startPoint x: 625, startPoint y: 203, endPoint x: 171, endPoint y: 196, distance: 454.1
click at [171, 208] on div "**********" at bounding box center [784, 227] width 1234 height 35
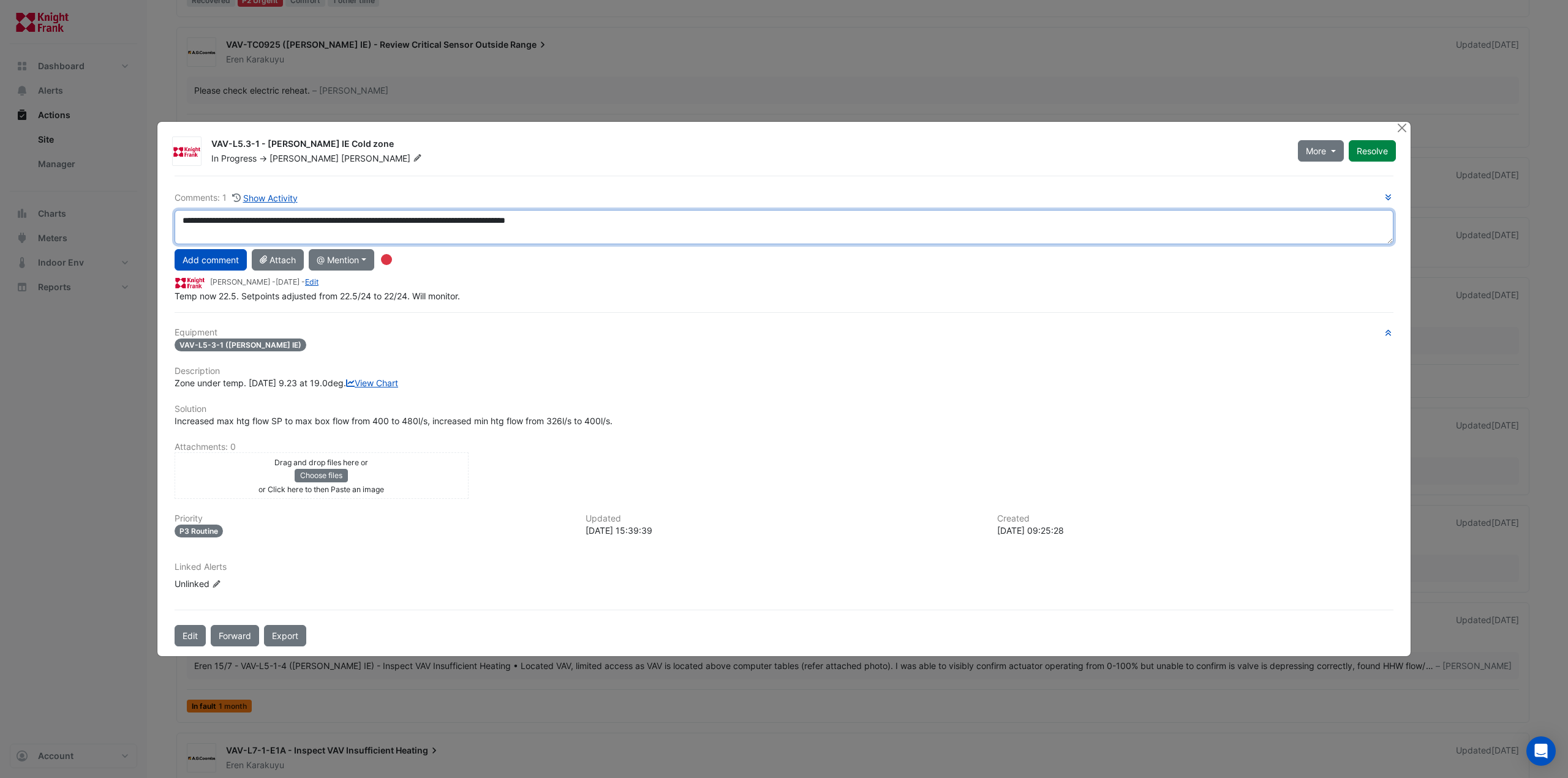
type textarea "**********"
click at [414, 154] on icon at bounding box center [418, 158] width 7 height 7
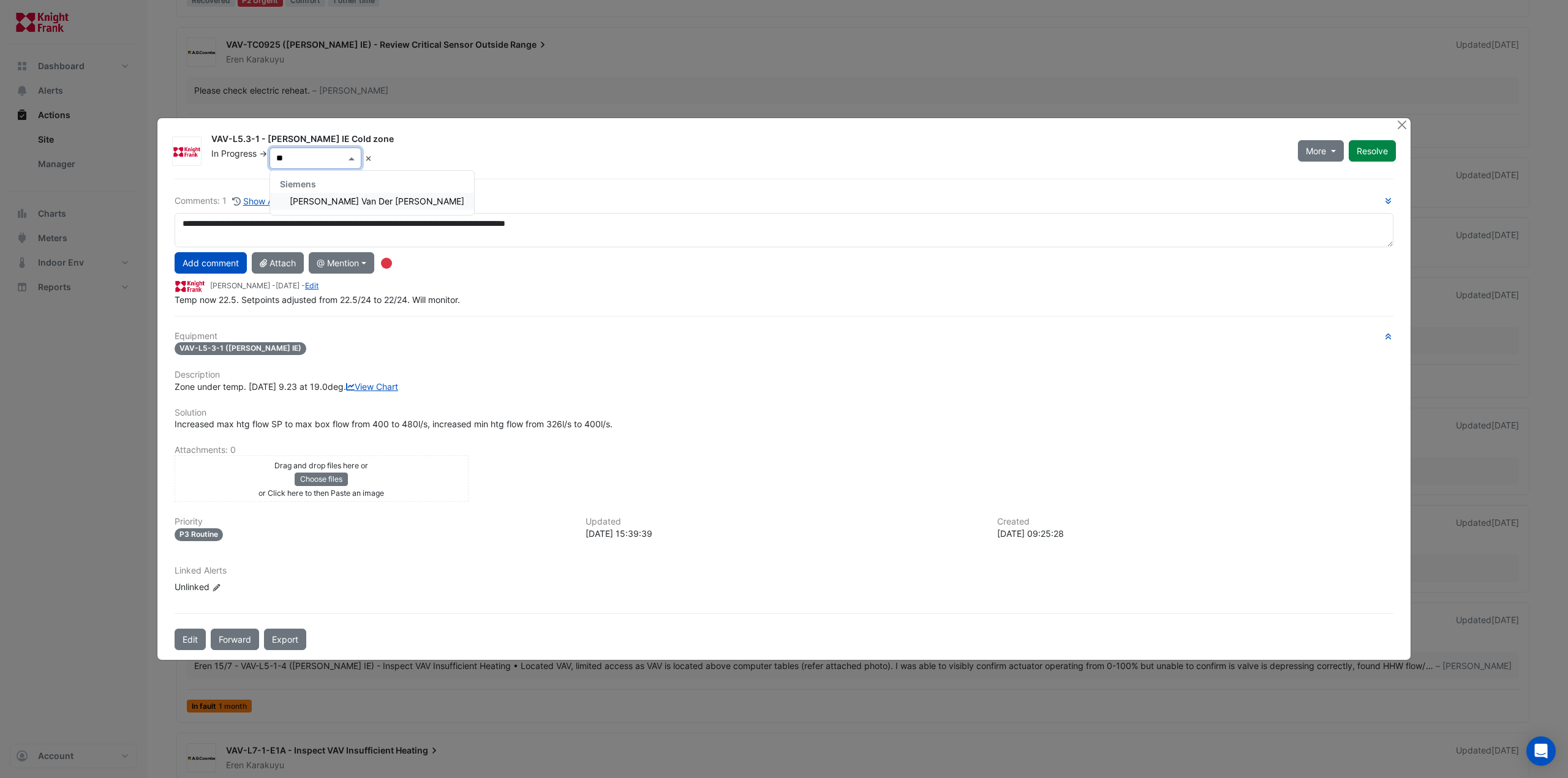
type input "***"
click at [309, 196] on span "[PERSON_NAME] Van Der [PERSON_NAME]" at bounding box center [376, 201] width 174 height 10
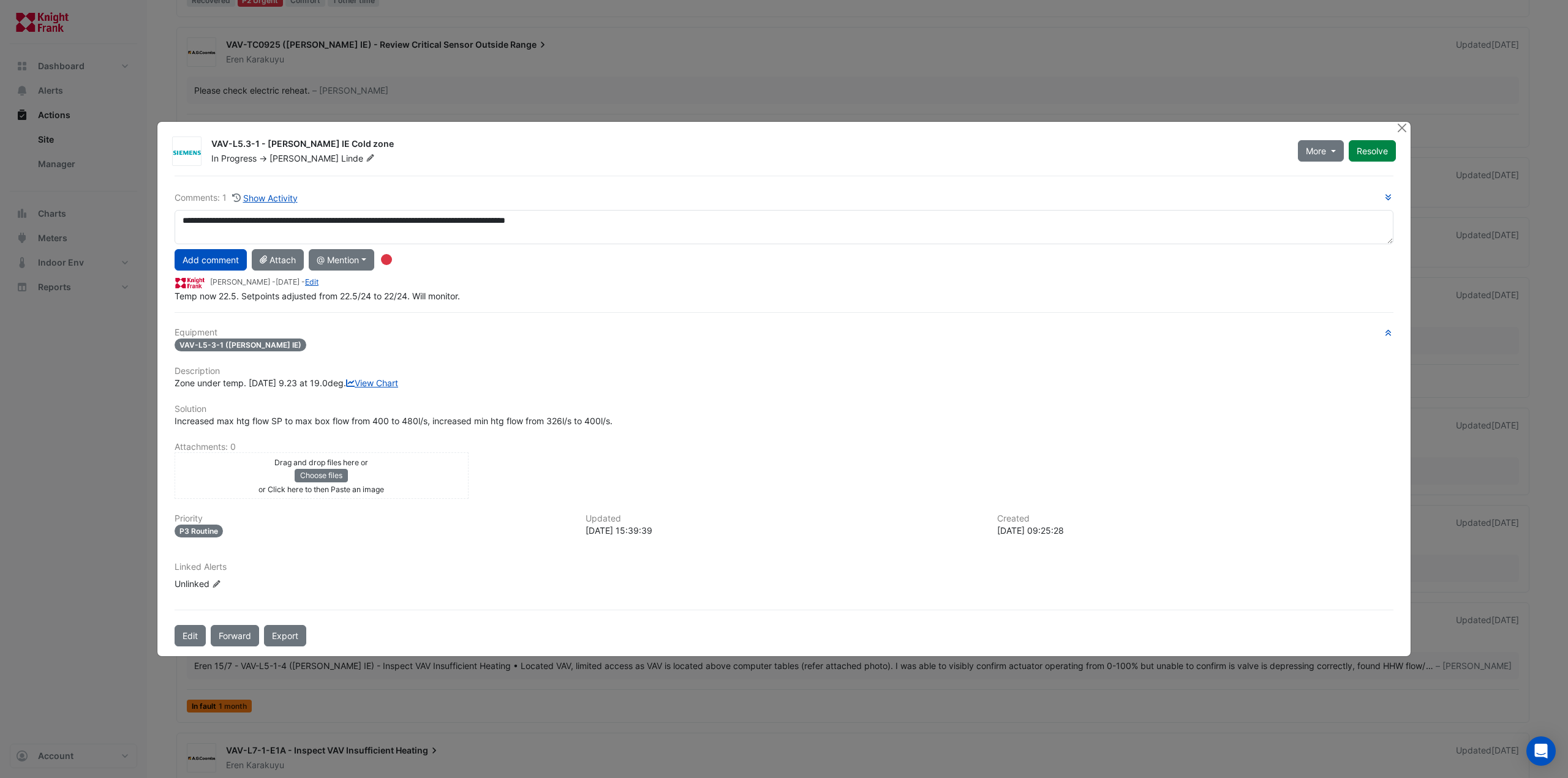
click at [221, 208] on button "Add comment" at bounding box center [210, 259] width 72 height 21
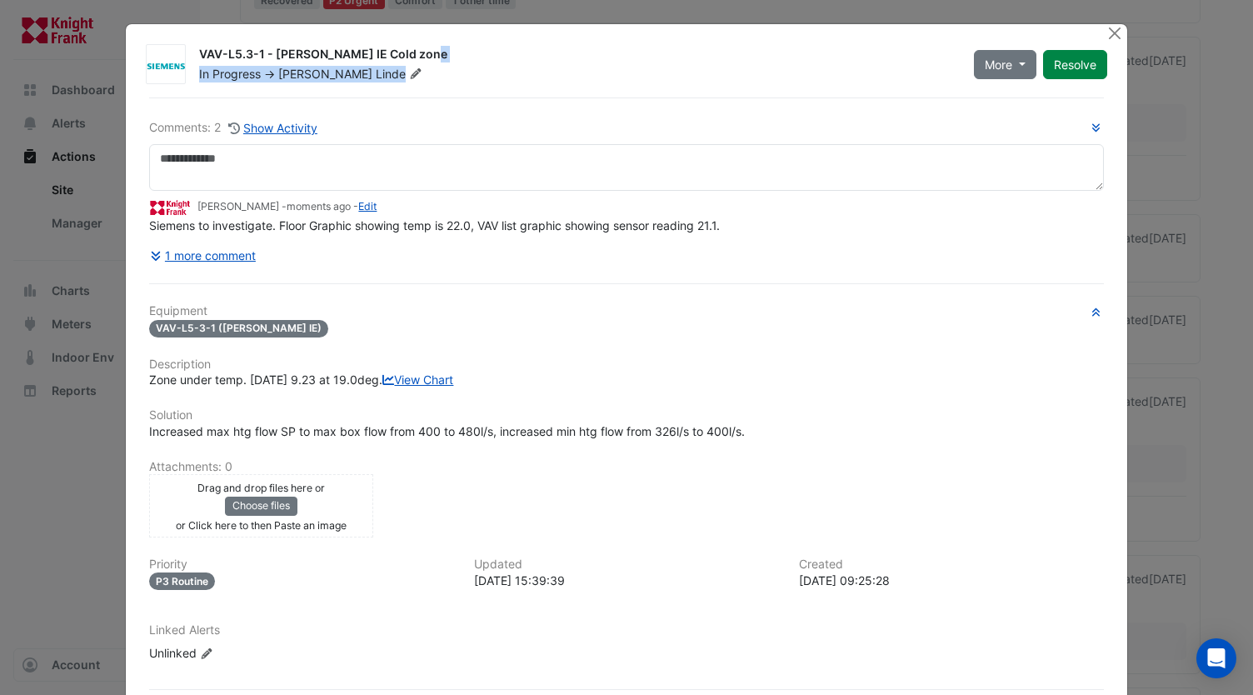
drag, startPoint x: 399, startPoint y: 67, endPoint x: 333, endPoint y: 64, distance: 65.9
click at [333, 64] on div "VAV-L5.3-1 - [PERSON_NAME] IE Cold zone In Progress -> [PERSON_NAME] Van Der [P…" at bounding box center [576, 64] width 775 height 37
click at [314, 61] on div "VAV-L5.3-1 - [PERSON_NAME] IE Cold zone" at bounding box center [576, 56] width 755 height 20
drag, startPoint x: 190, startPoint y: 52, endPoint x: 400, endPoint y: 61, distance: 210.1
click at [400, 61] on div "VAV-L5.3-1 - [PERSON_NAME] IE Cold zone In Progress -> [PERSON_NAME] Van Der [P…" at bounding box center [576, 64] width 775 height 37
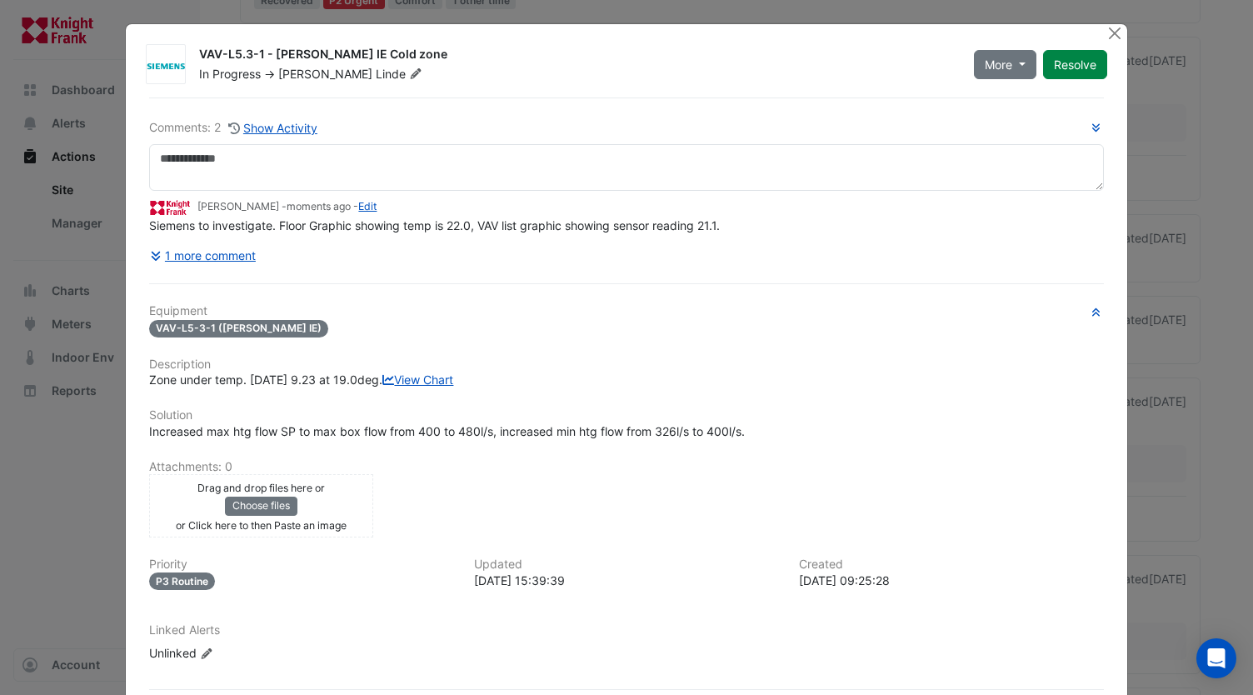
copy div "VAV-L5.3-1 - [PERSON_NAME] IE Cold zone"
click at [703, 26] on button "Close" at bounding box center [1115, 32] width 17 height 17
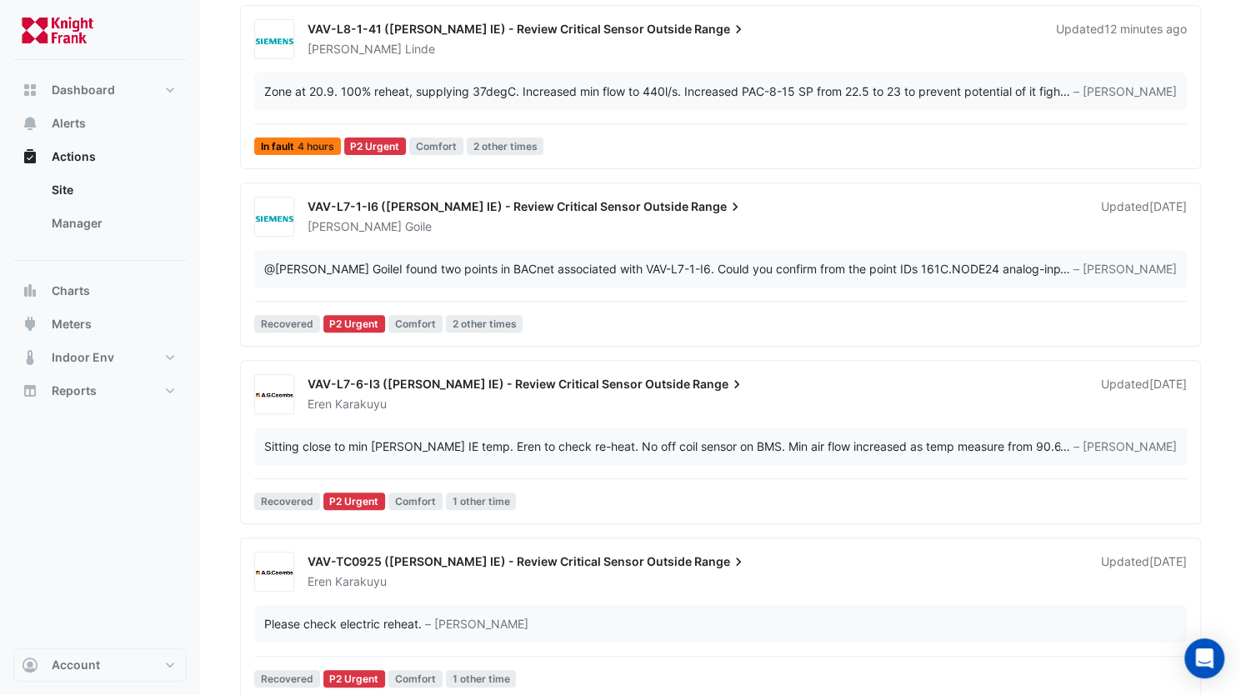
scroll to position [38, 0]
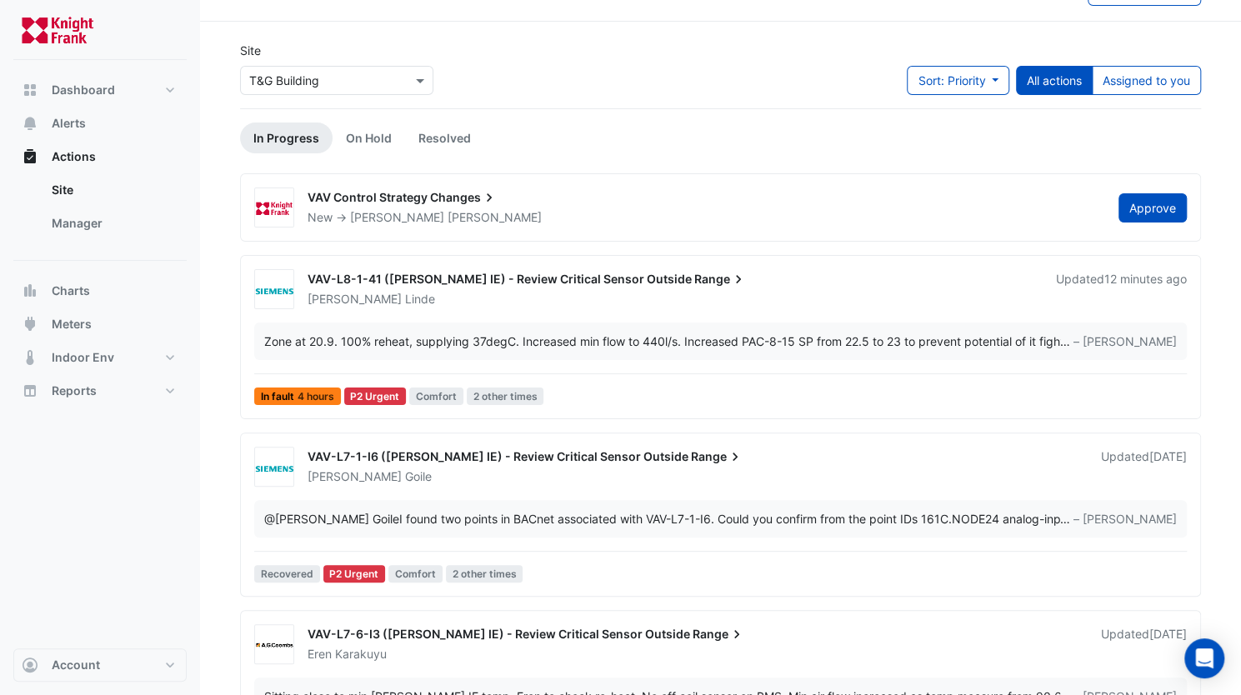
click at [568, 283] on span "VAV-L7-1-I6 ([PERSON_NAME] IE) - Review Critical Sensor Outside" at bounding box center [497, 456] width 381 height 14
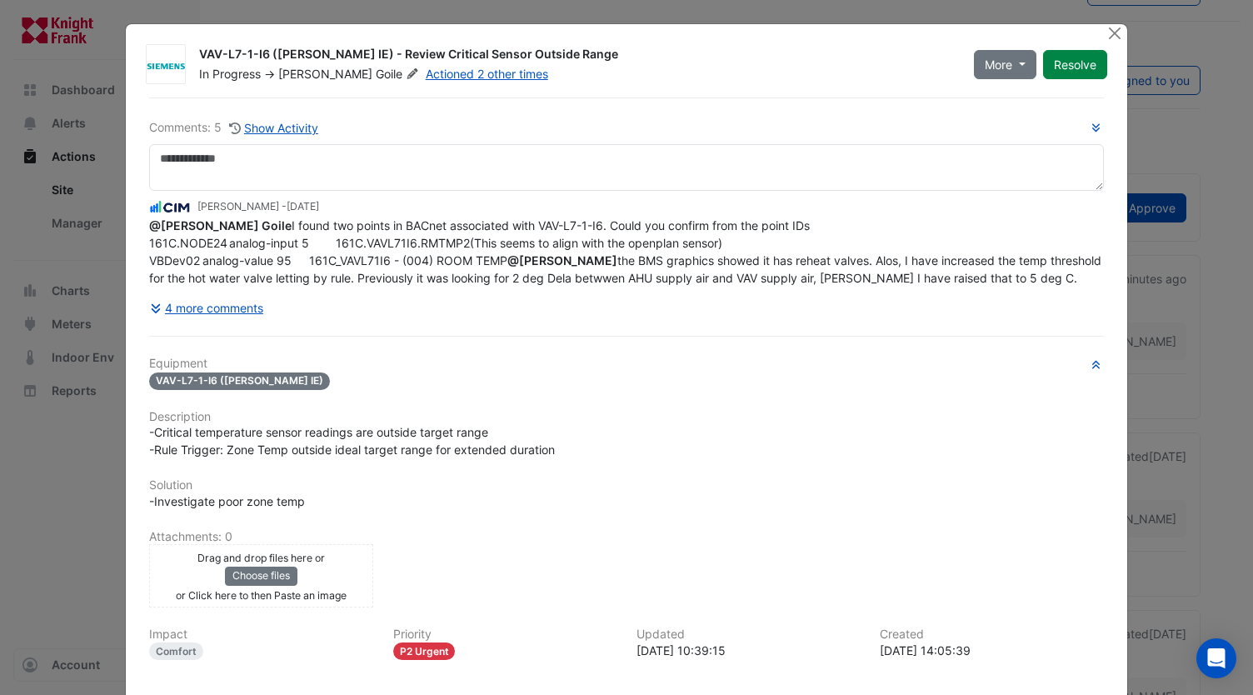
click at [652, 283] on div "4 more comments" at bounding box center [626, 307] width 954 height 29
click at [703, 33] on button "Close" at bounding box center [1115, 32] width 17 height 17
